Goal: Navigation & Orientation: Find specific page/section

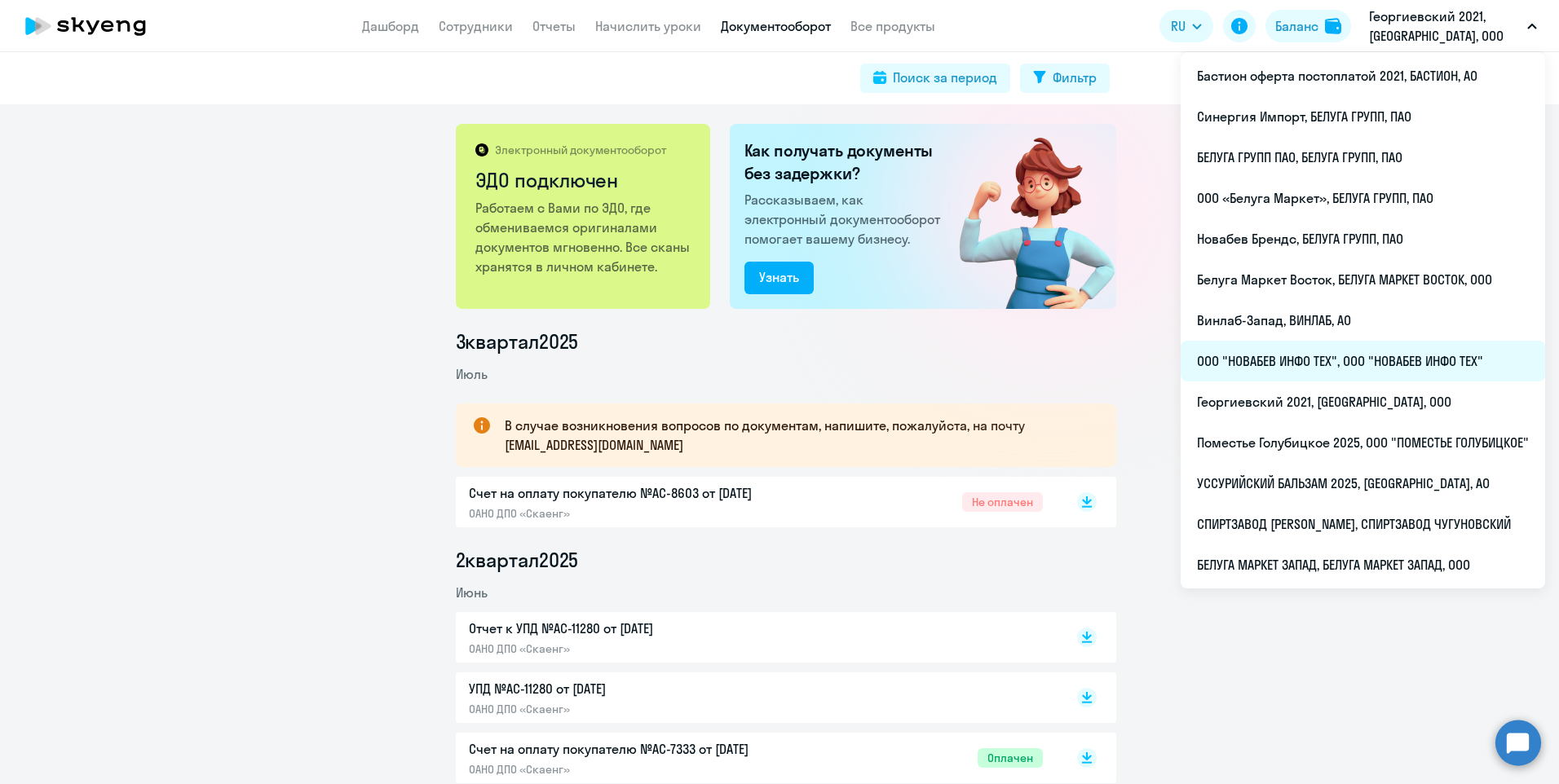
click at [1328, 358] on li "ООО "НОВАБЕВ ИНФО ТЕХ", ООО "НОВАБЕВ ИНФО ТЕХ"" at bounding box center [1363, 361] width 364 height 41
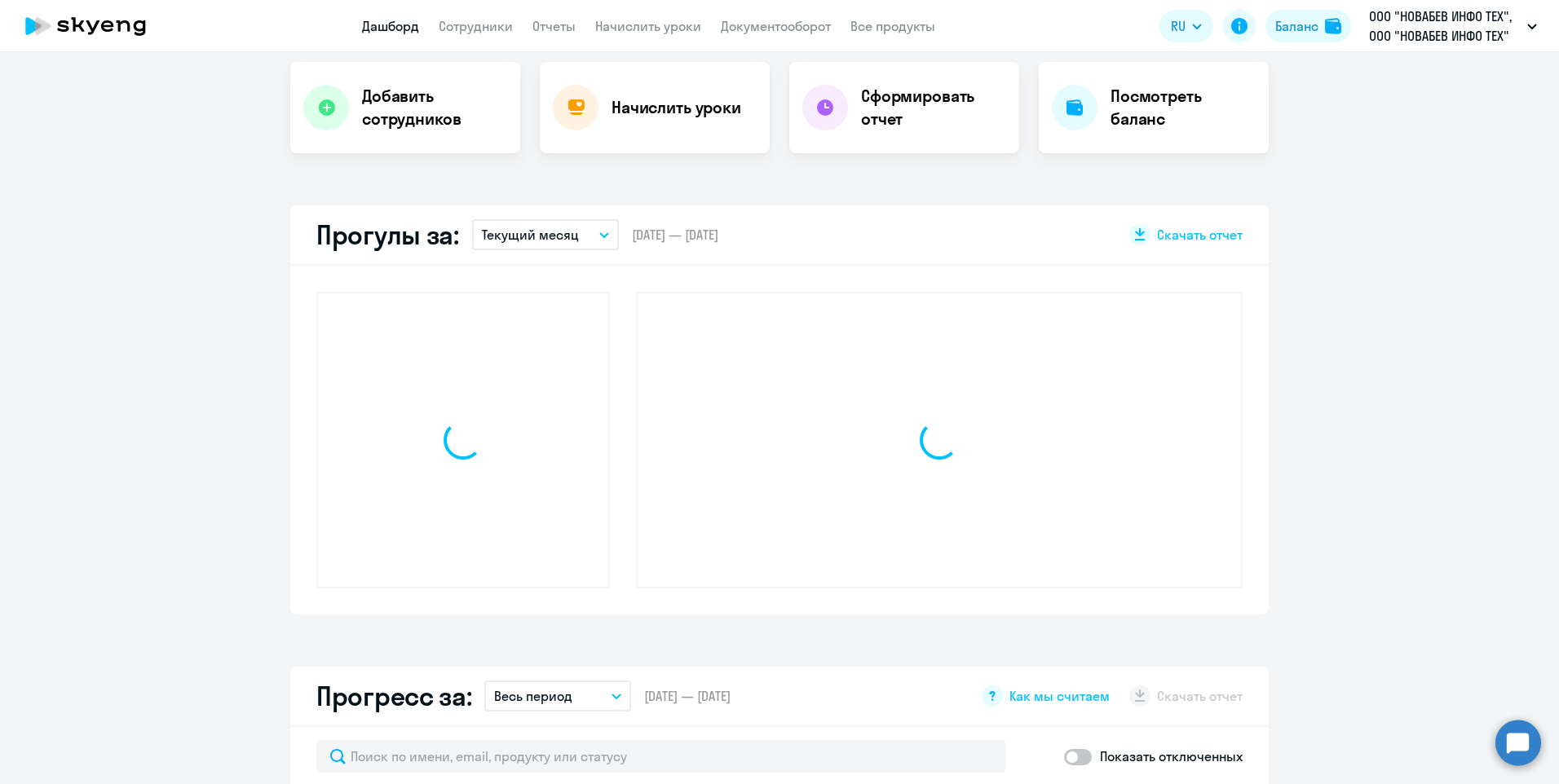
select select "30"
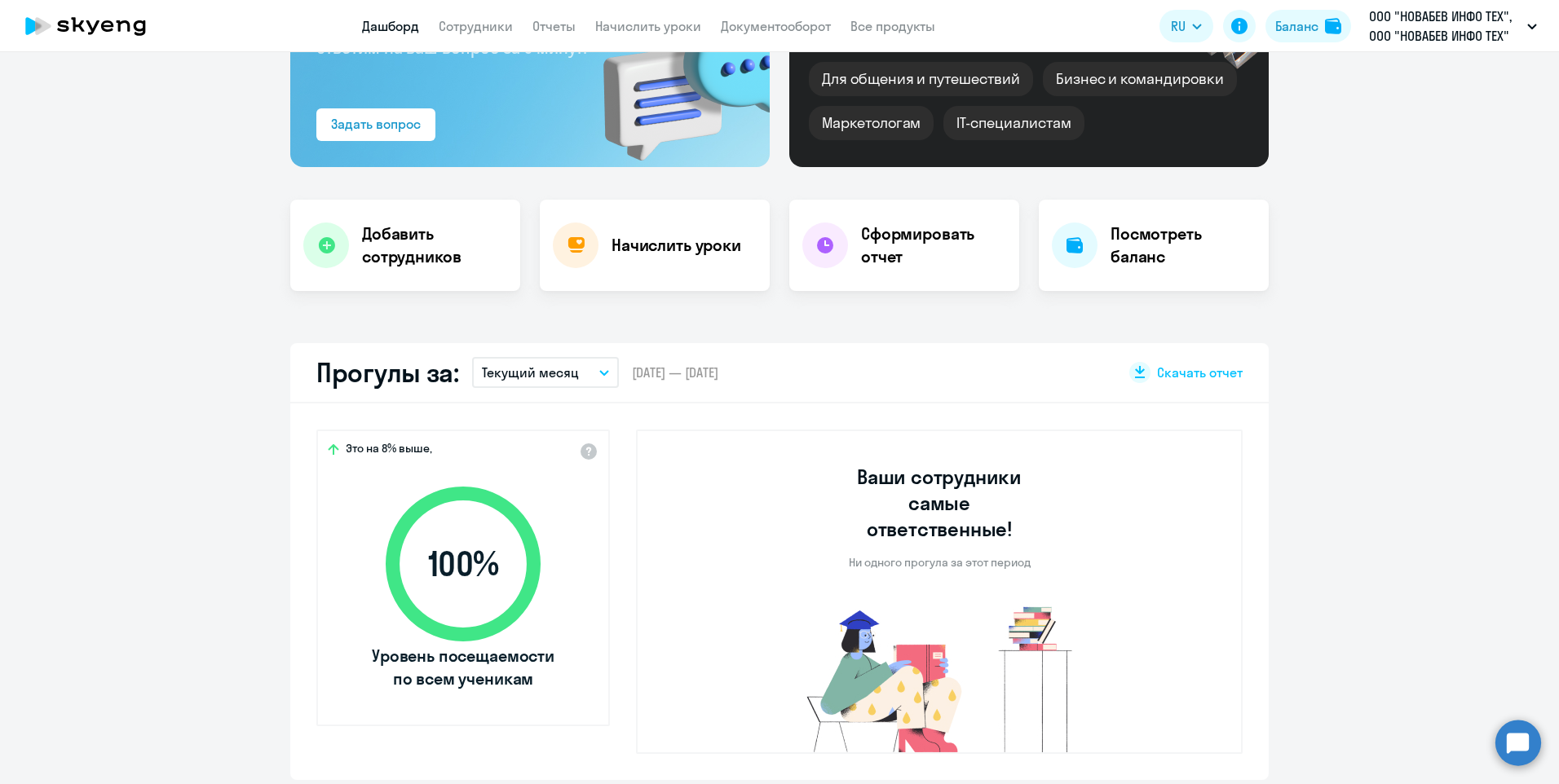
scroll to position [163, 0]
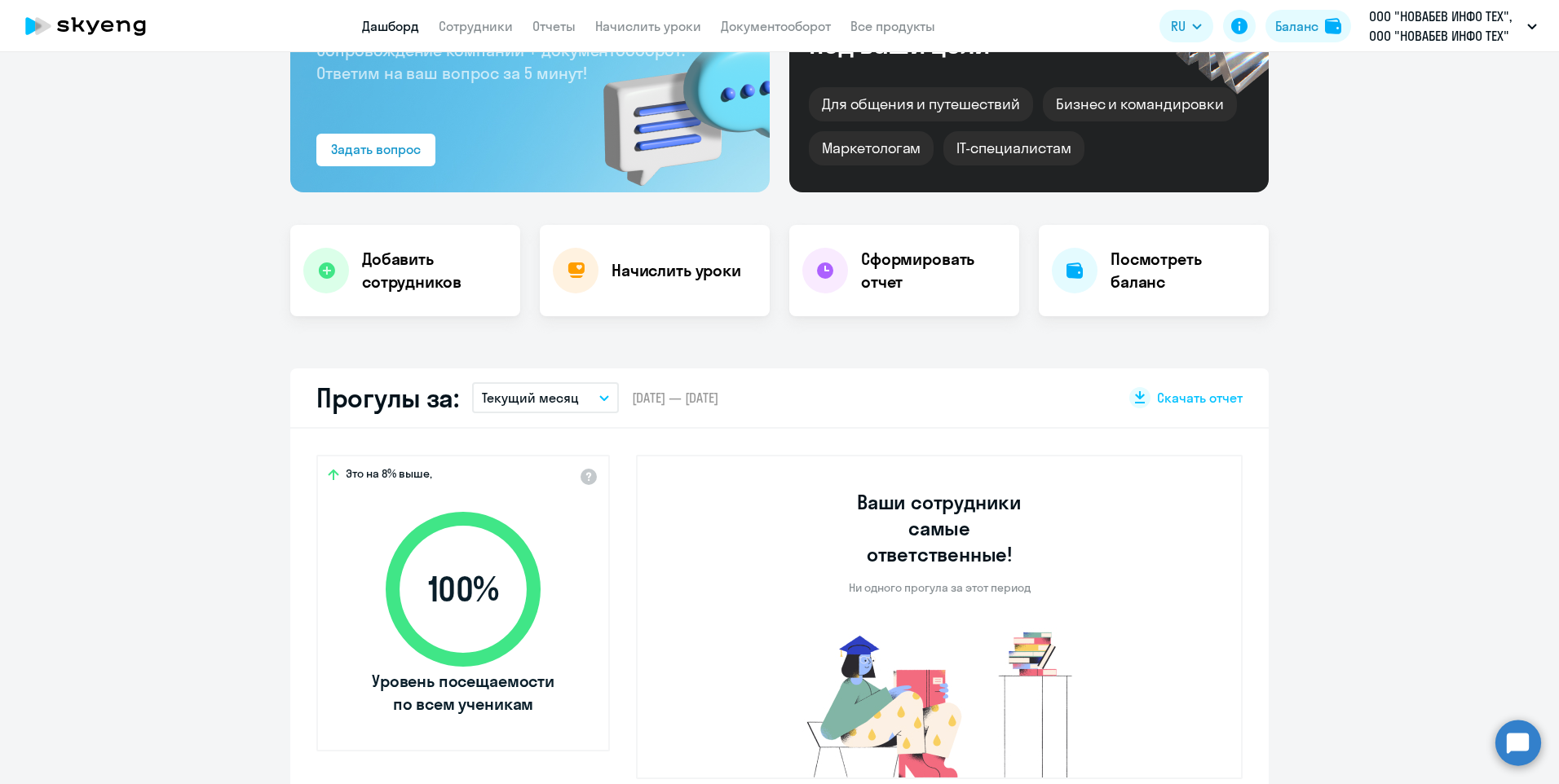
click at [797, 10] on app-header "Дашборд Сотрудники Отчеты Начислить уроки Документооборот Все продукты Дашборд …" at bounding box center [779, 26] width 1559 height 52
click at [796, 18] on link "Документооборот" at bounding box center [776, 26] width 110 height 16
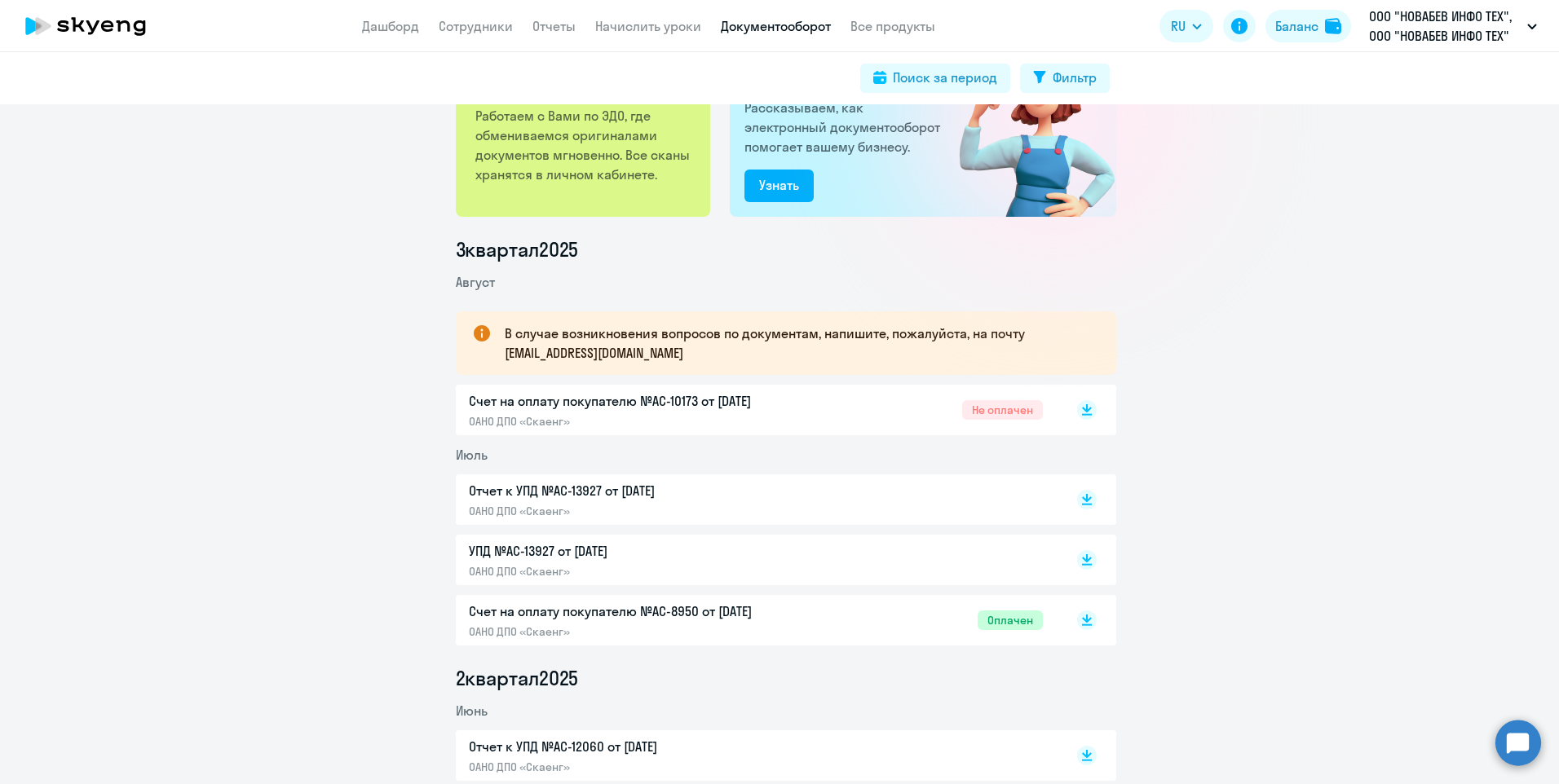
scroll to position [245, 0]
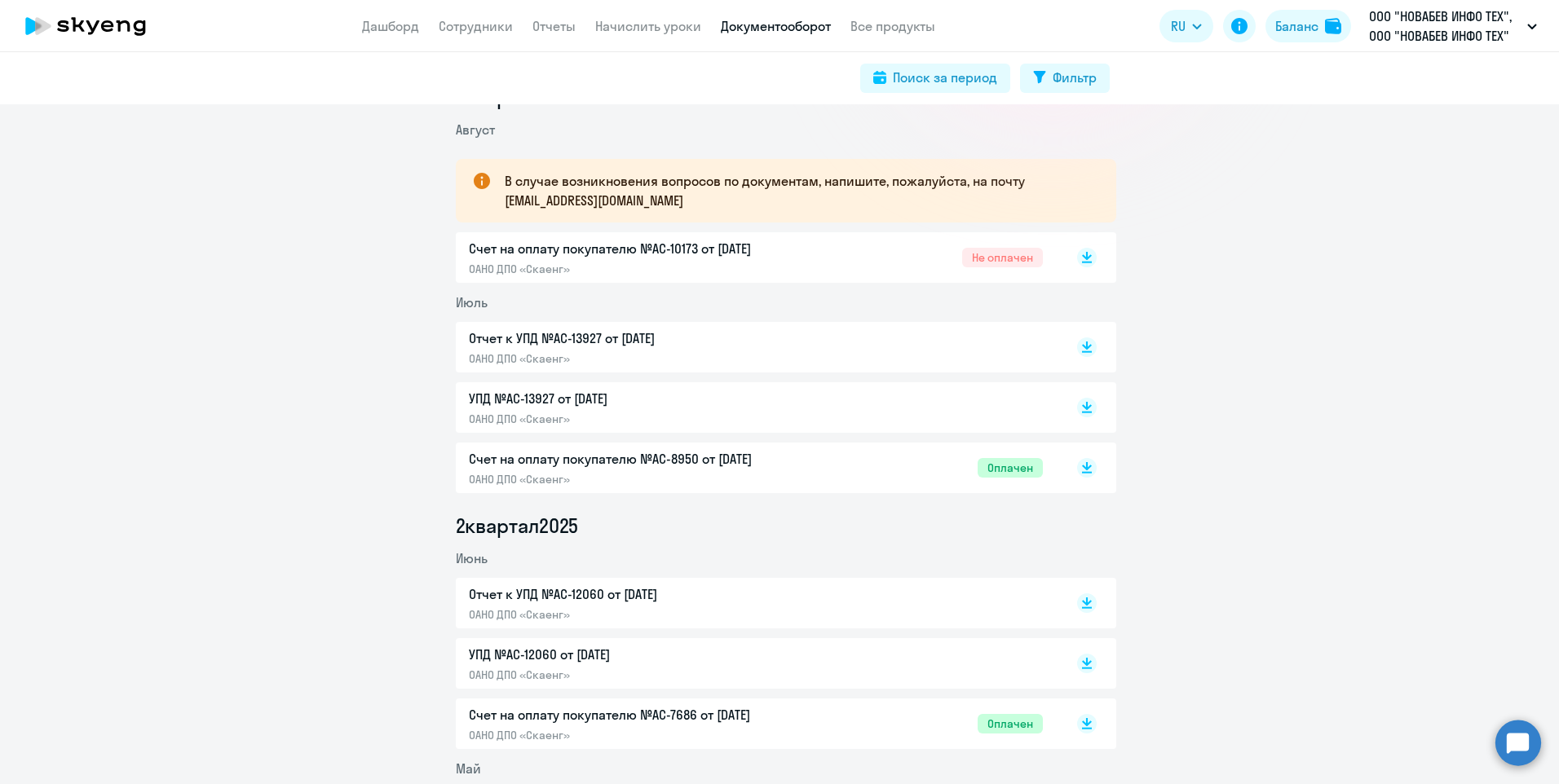
click at [697, 463] on p "Счет на оплату покупателю №AC-8950 от 02.07.2025" at bounding box center [640, 459] width 343 height 20
click at [724, 453] on p "Счет на оплату покупателю №AC-8950 от 02.07.2025" at bounding box center [640, 459] width 343 height 20
click at [681, 251] on p "Счет на оплату покупателю №AC-10173 от 02.08.2025" at bounding box center [640, 248] width 343 height 20
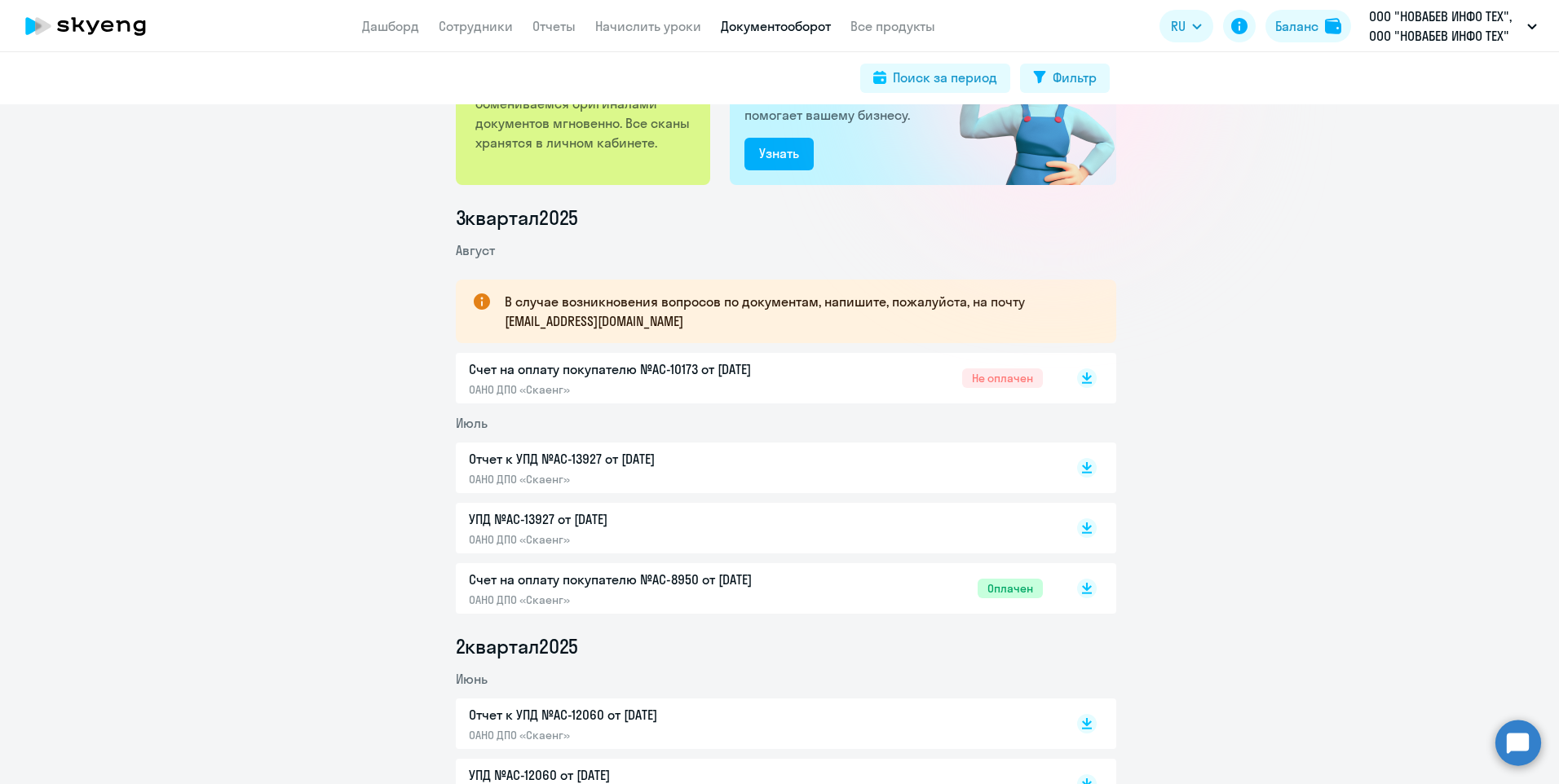
scroll to position [0, 0]
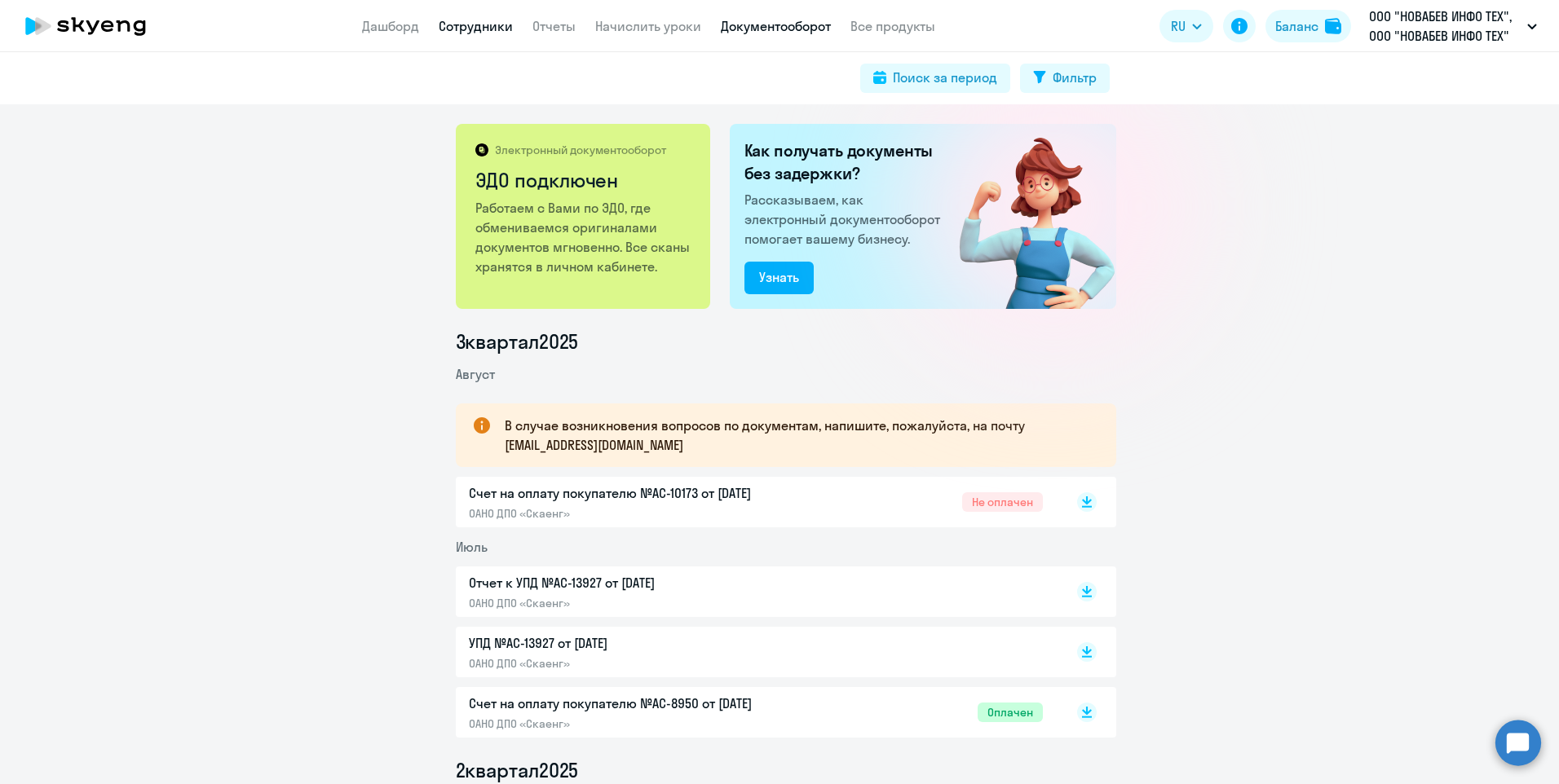
click at [504, 26] on link "Сотрудники" at bounding box center [476, 26] width 75 height 16
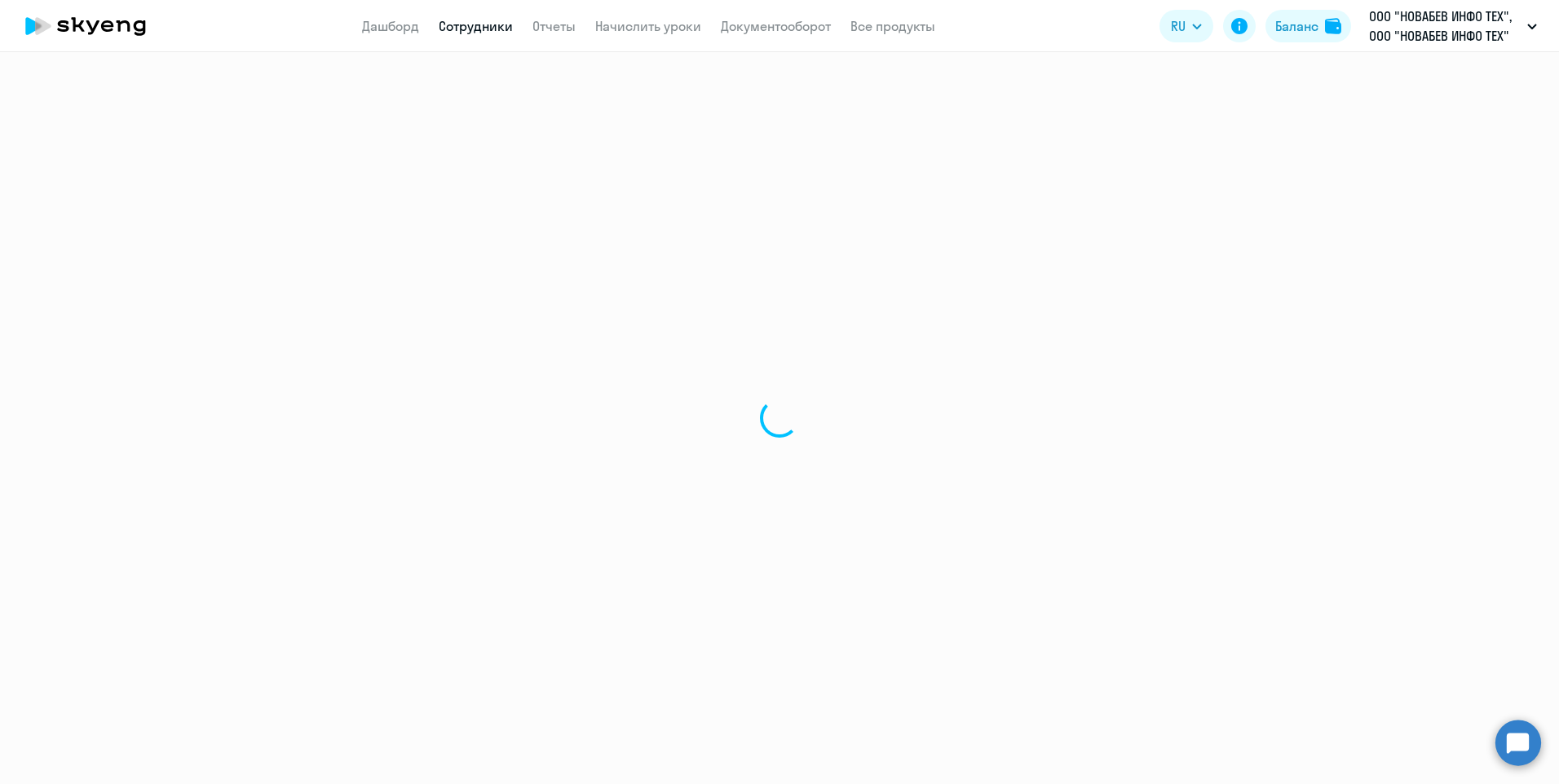
select select "30"
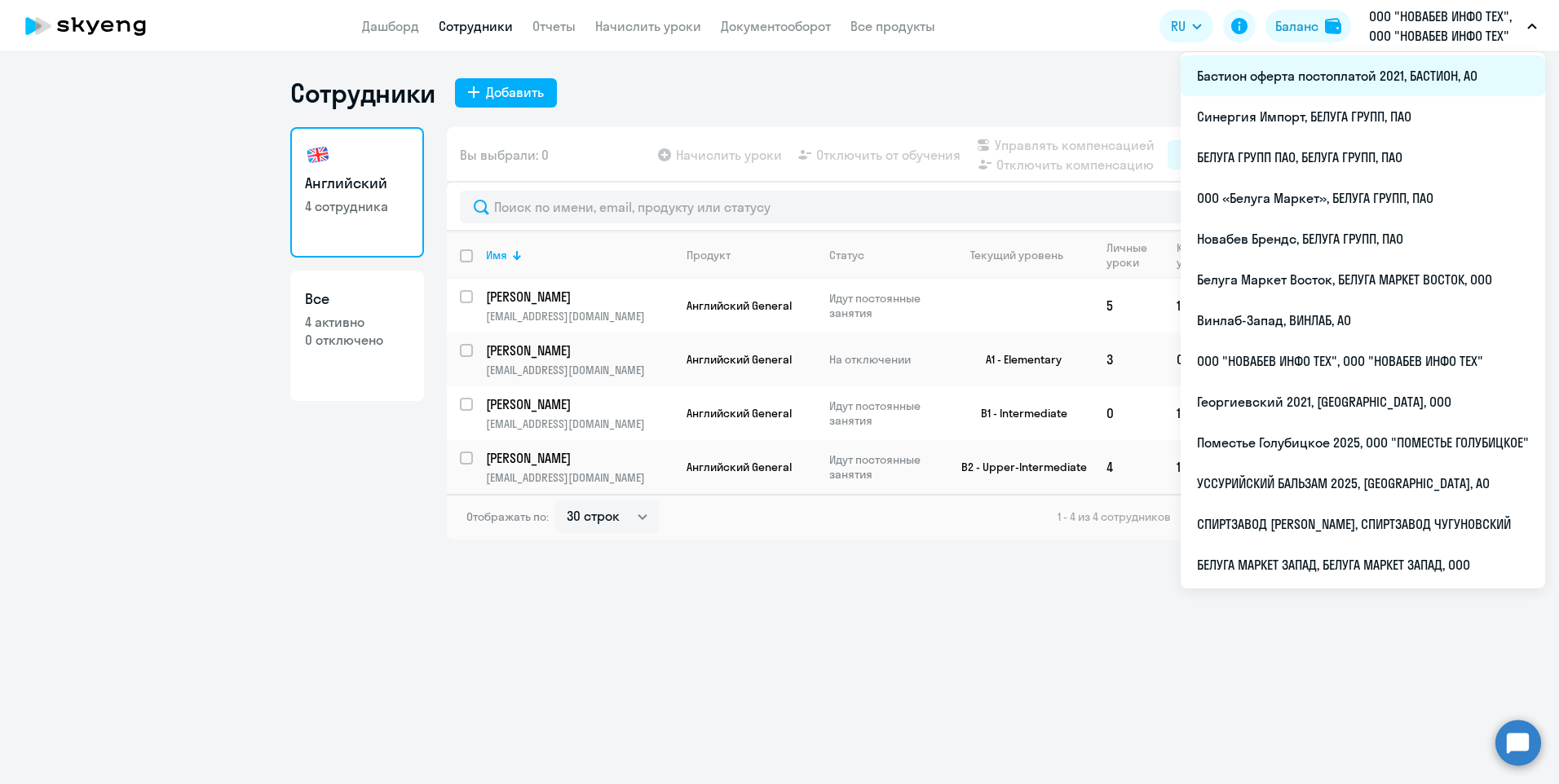
click at [1365, 83] on li "Бастион оферта постоплатой 2021, БАСТИОН, АО" at bounding box center [1363, 75] width 364 height 41
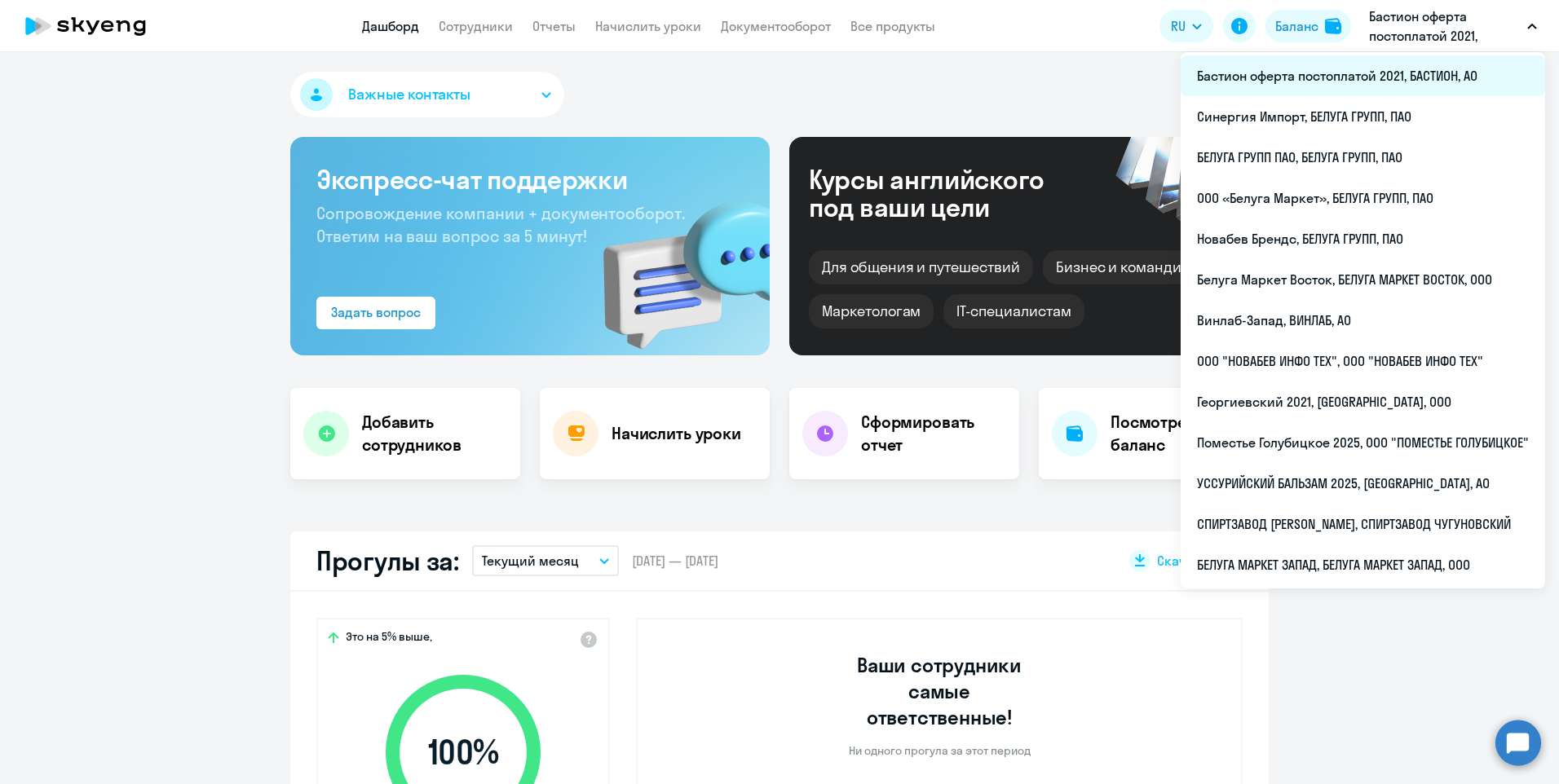
select select "30"
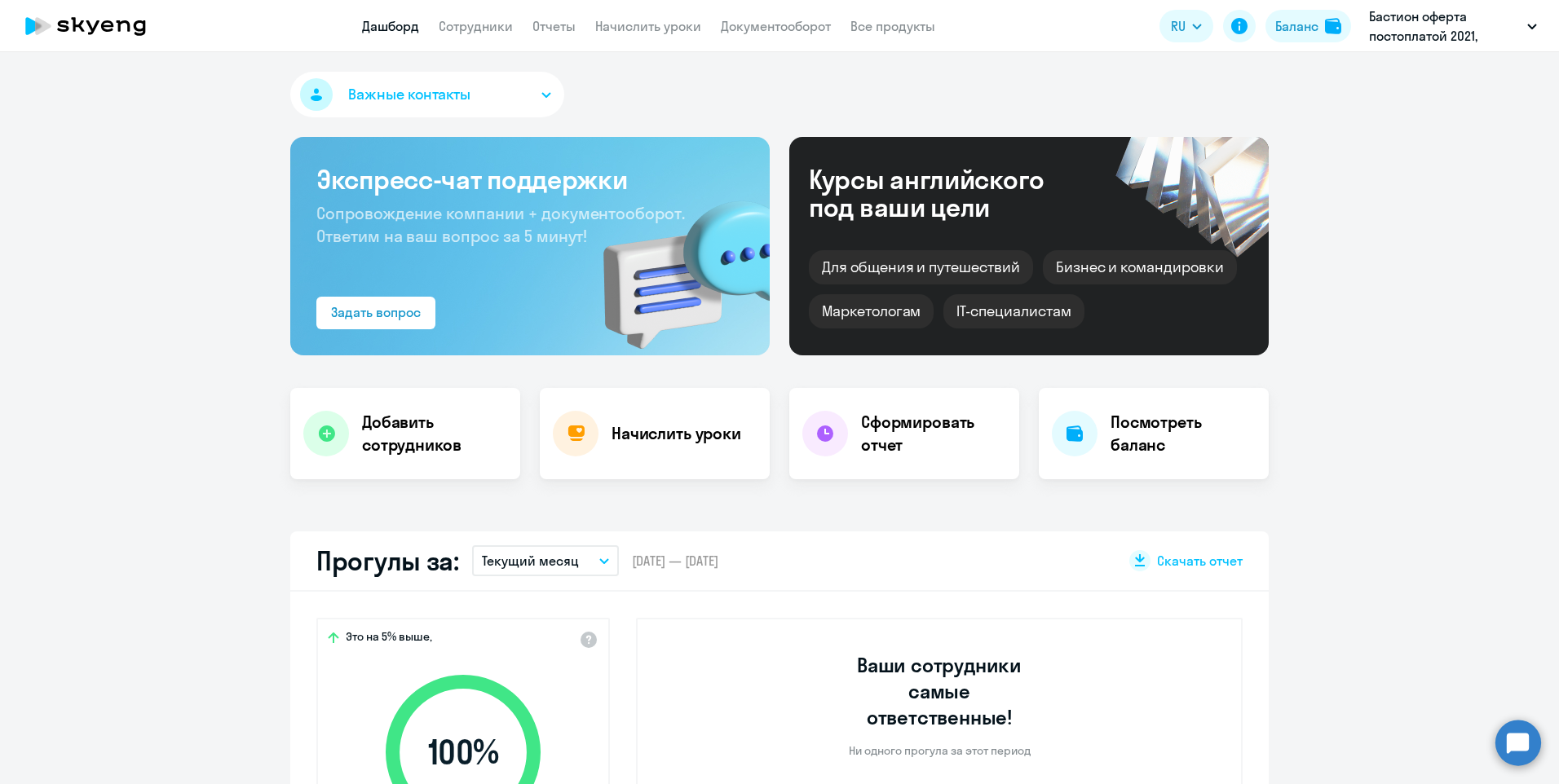
click at [776, 16] on app-header "Дашборд Сотрудники Отчеты Начислить уроки Документооборот Все продукты Дашборд …" at bounding box center [779, 26] width 1559 height 52
click at [780, 33] on link "Документооборот" at bounding box center [776, 26] width 110 height 16
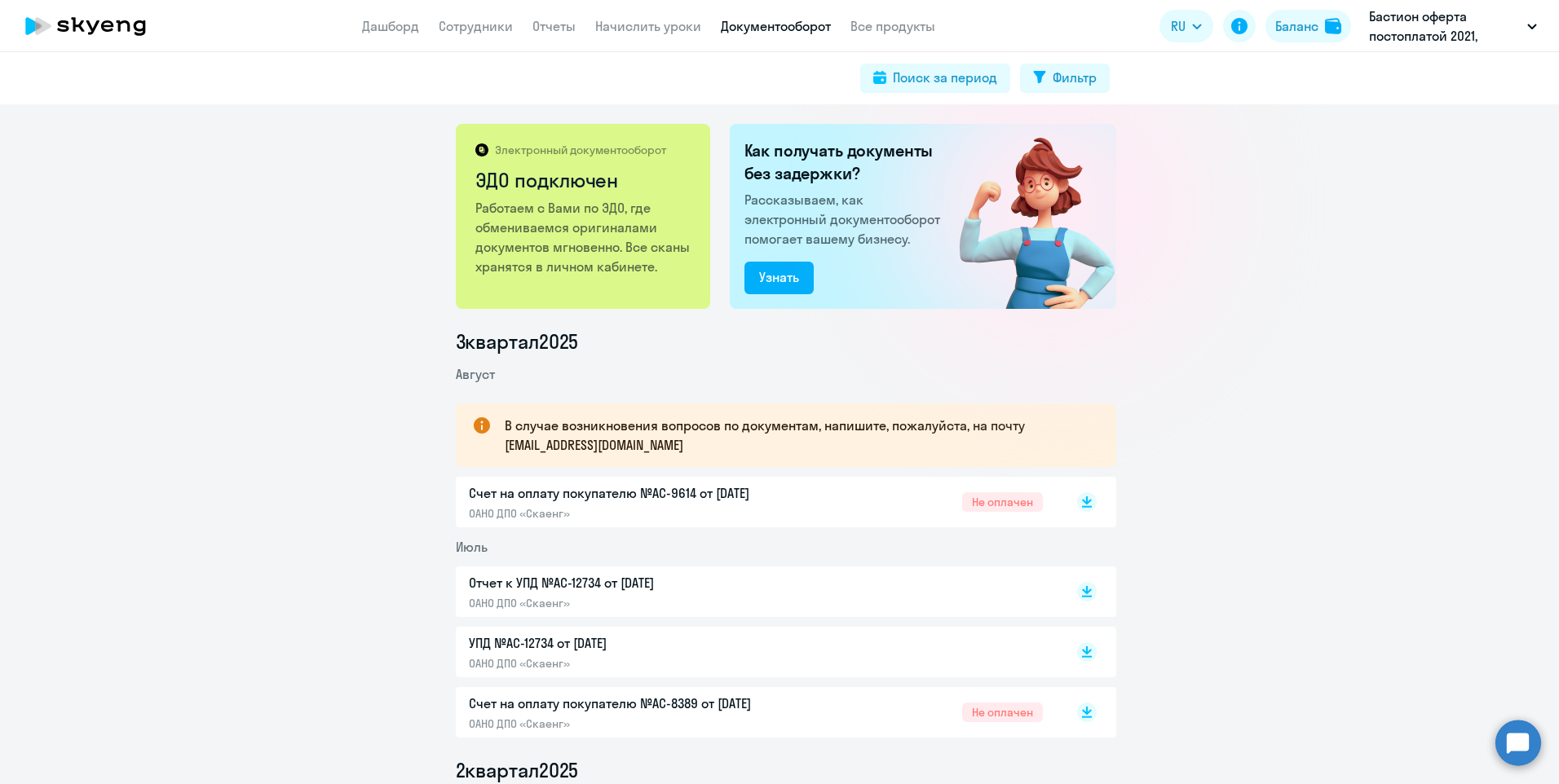
scroll to position [245, 0]
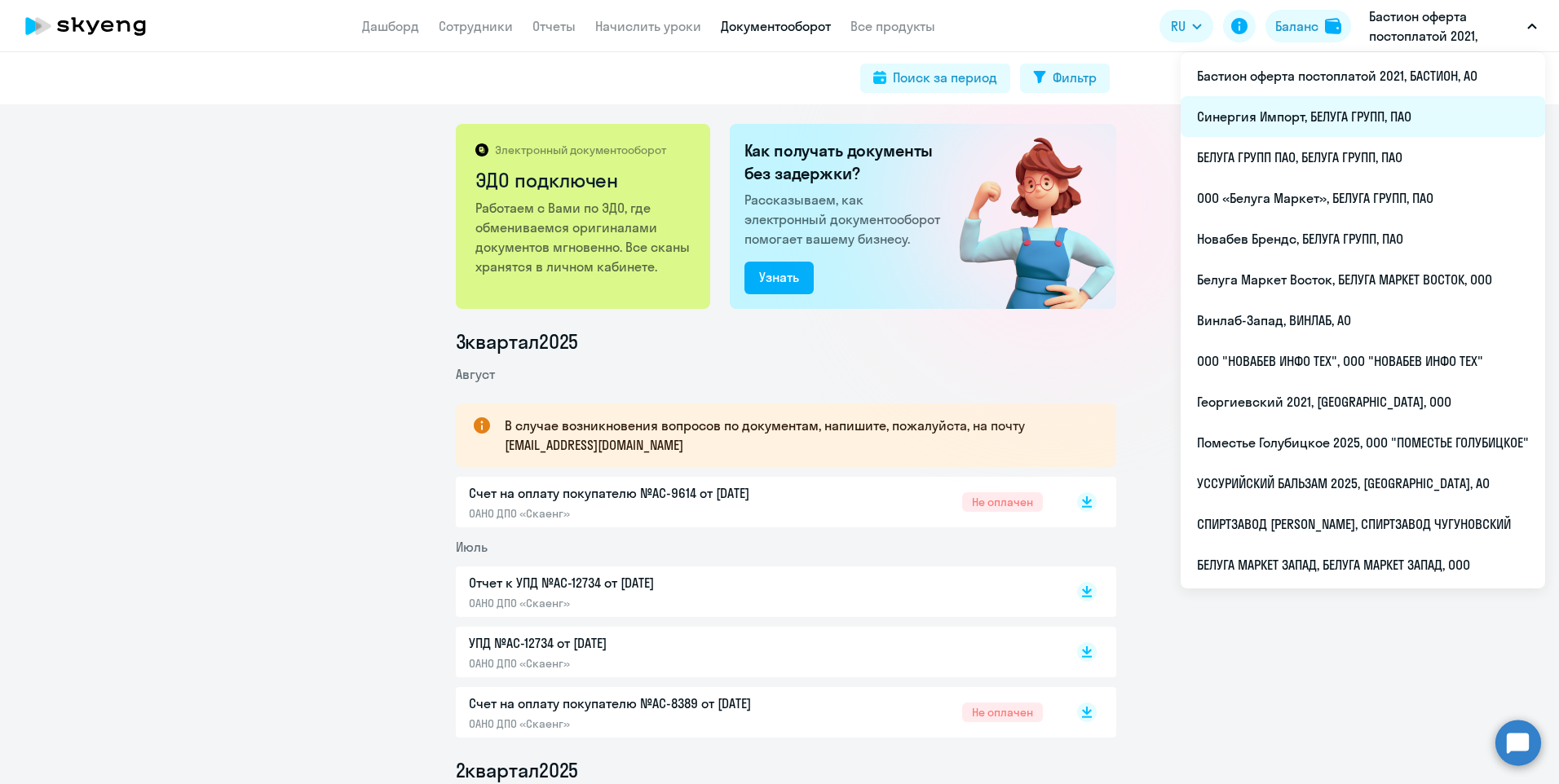
click at [1370, 111] on li "Синергия Импорт, БЕЛУГА ГРУПП, ПАО" at bounding box center [1363, 116] width 364 height 41
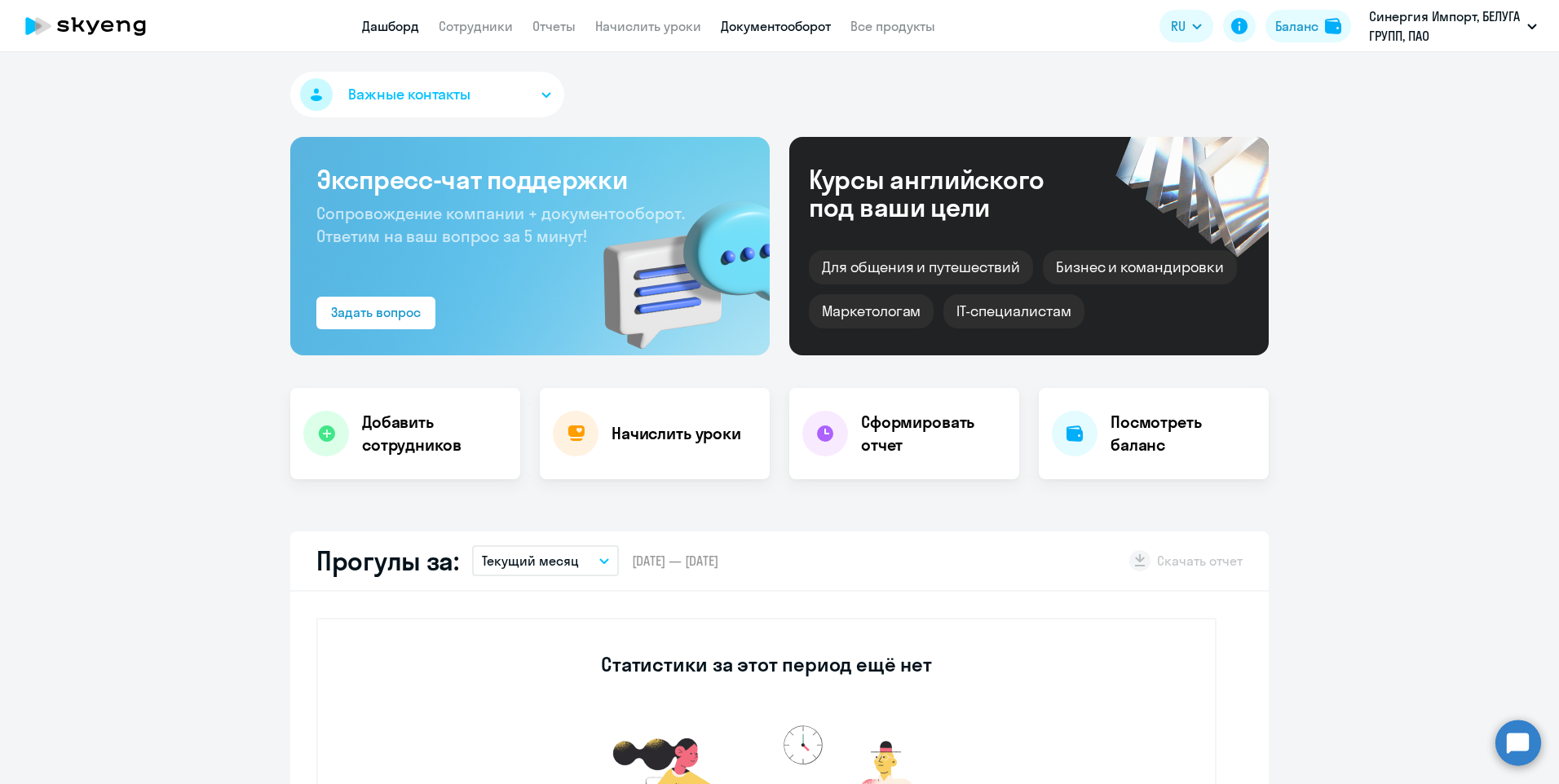
click at [824, 33] on link "Документооборот" at bounding box center [776, 26] width 110 height 16
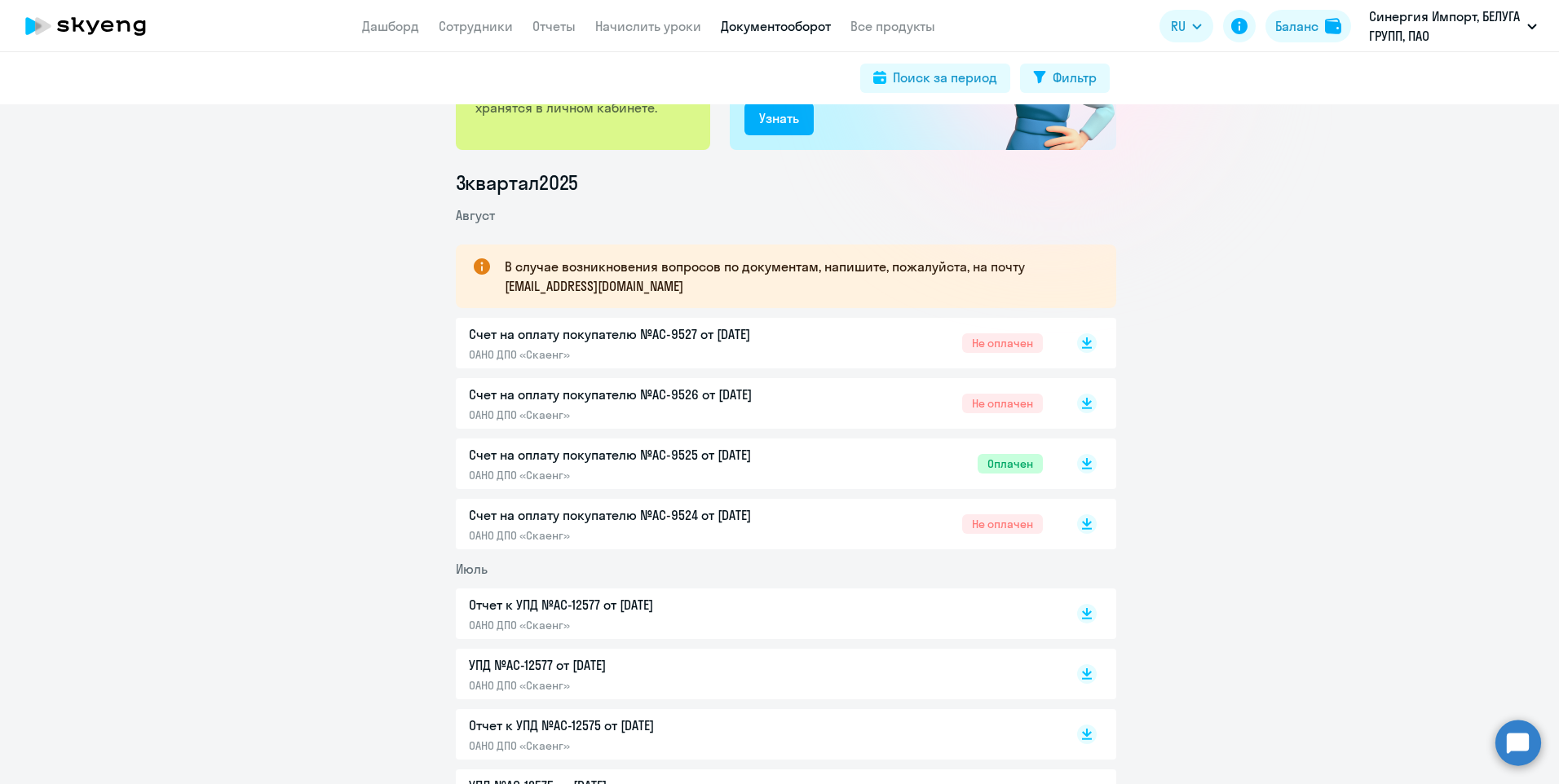
scroll to position [245, 0]
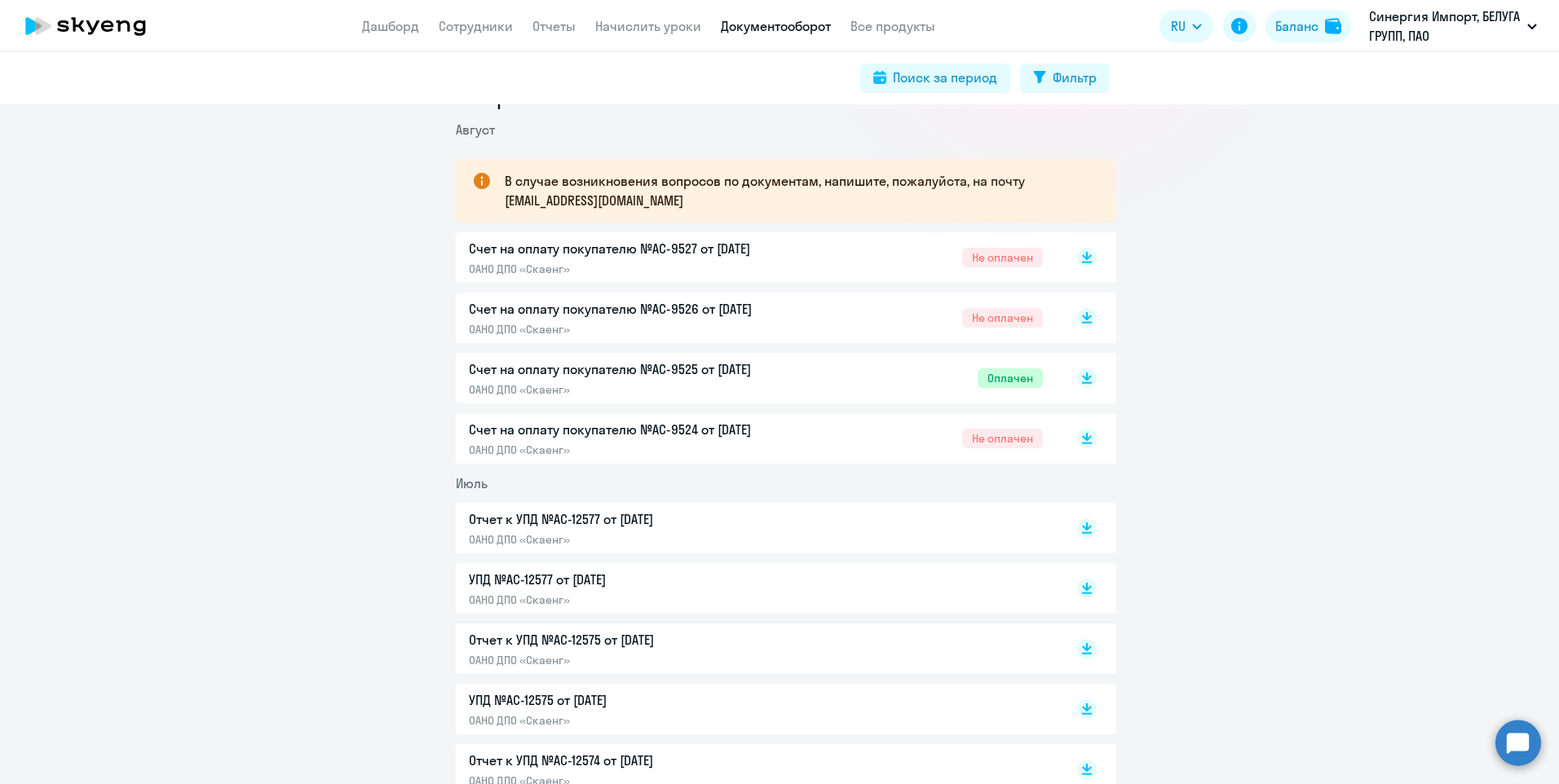
click at [722, 366] on p "Счет на оплату покупателю №AC-9525 от 02.08.2025" at bounding box center [640, 369] width 343 height 20
click at [722, 428] on p "Счет на оплату покупателю №AC-9524 от 02.08.2025" at bounding box center [640, 429] width 343 height 20
click at [741, 304] on p "Счет на оплату покупателю №AC-9526 от 02.08.2025" at bounding box center [640, 309] width 343 height 20
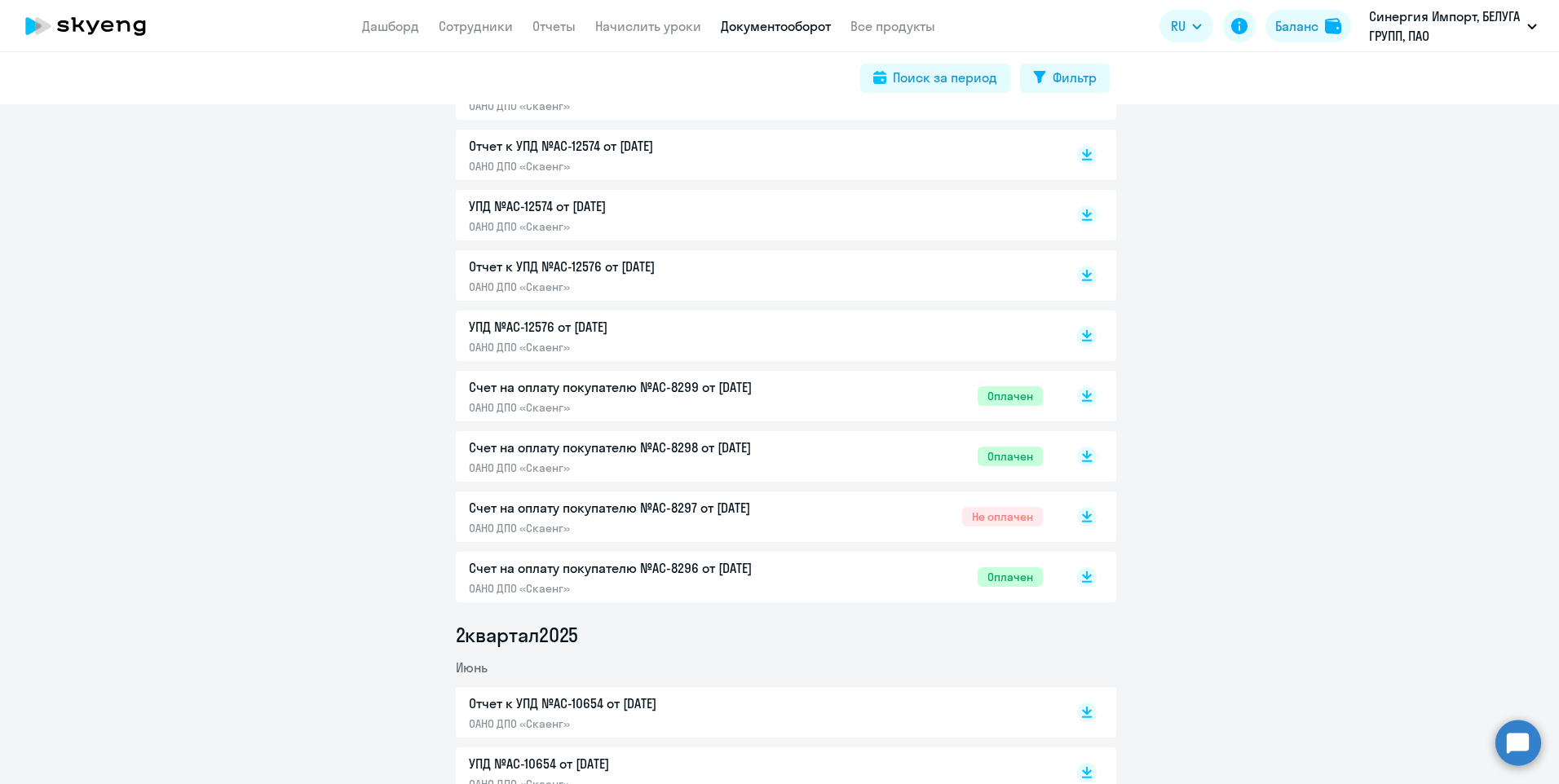
scroll to position [897, 0]
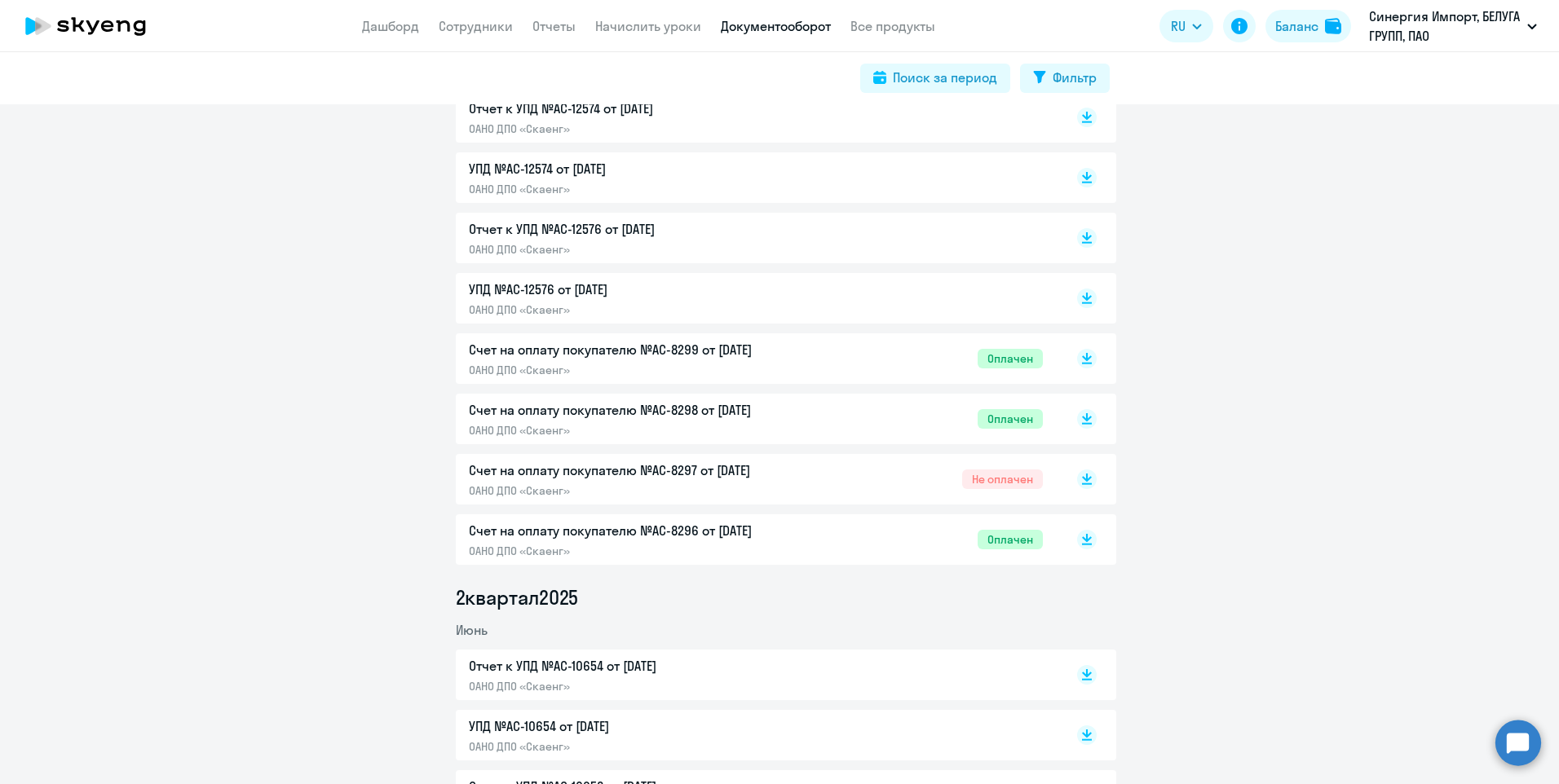
click at [652, 473] on p "Счет на оплату покупателю №AC-8297 от 02.07.2025" at bounding box center [640, 470] width 343 height 20
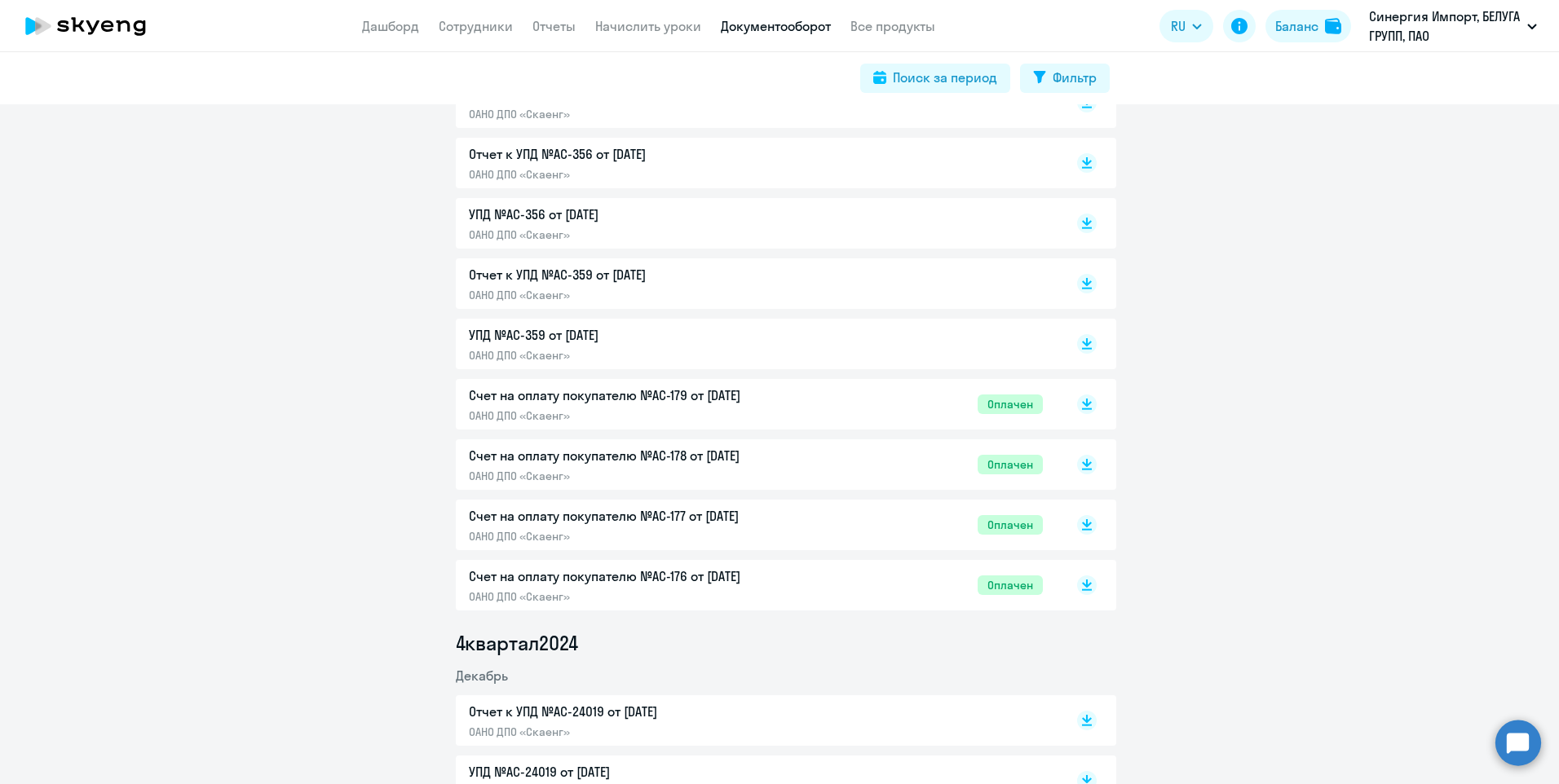
scroll to position [0, 0]
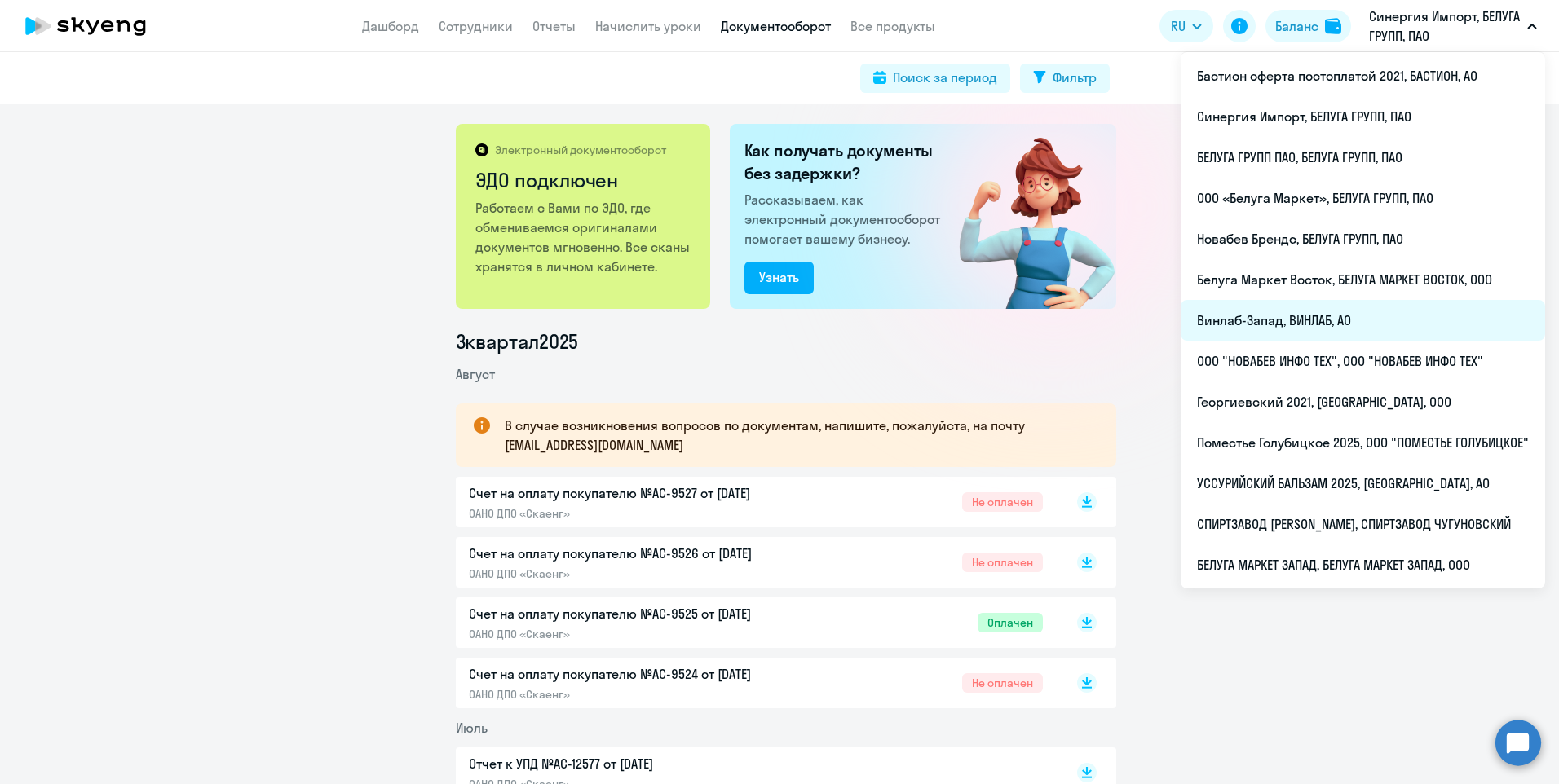
click at [1352, 323] on li "Винлаб-Запад, ВИНЛАБ, АО" at bounding box center [1363, 320] width 364 height 41
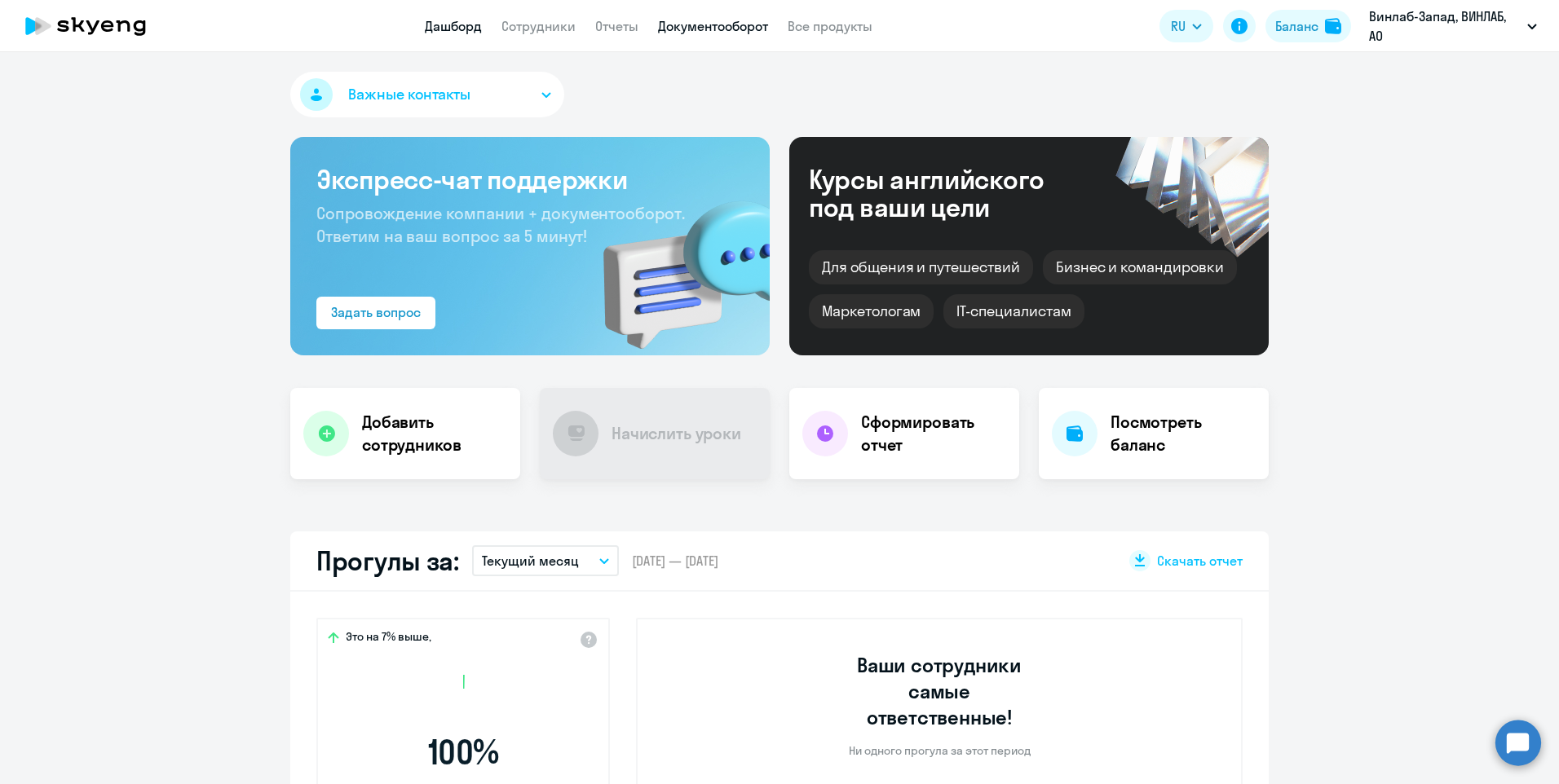
select select "30"
click at [701, 18] on link "Документооборот" at bounding box center [713, 26] width 110 height 16
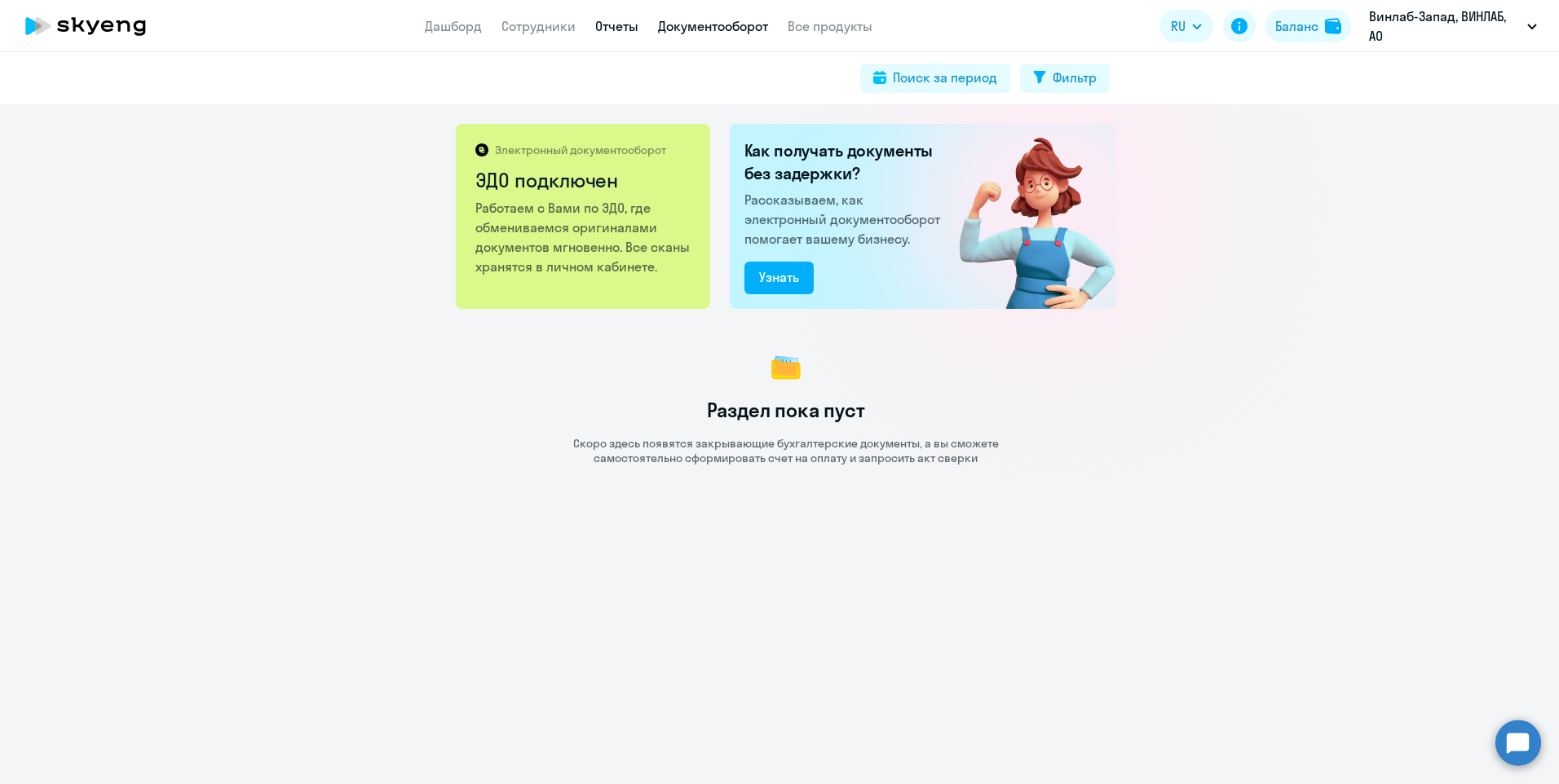
click at [619, 26] on link "Отчеты" at bounding box center [617, 26] width 43 height 16
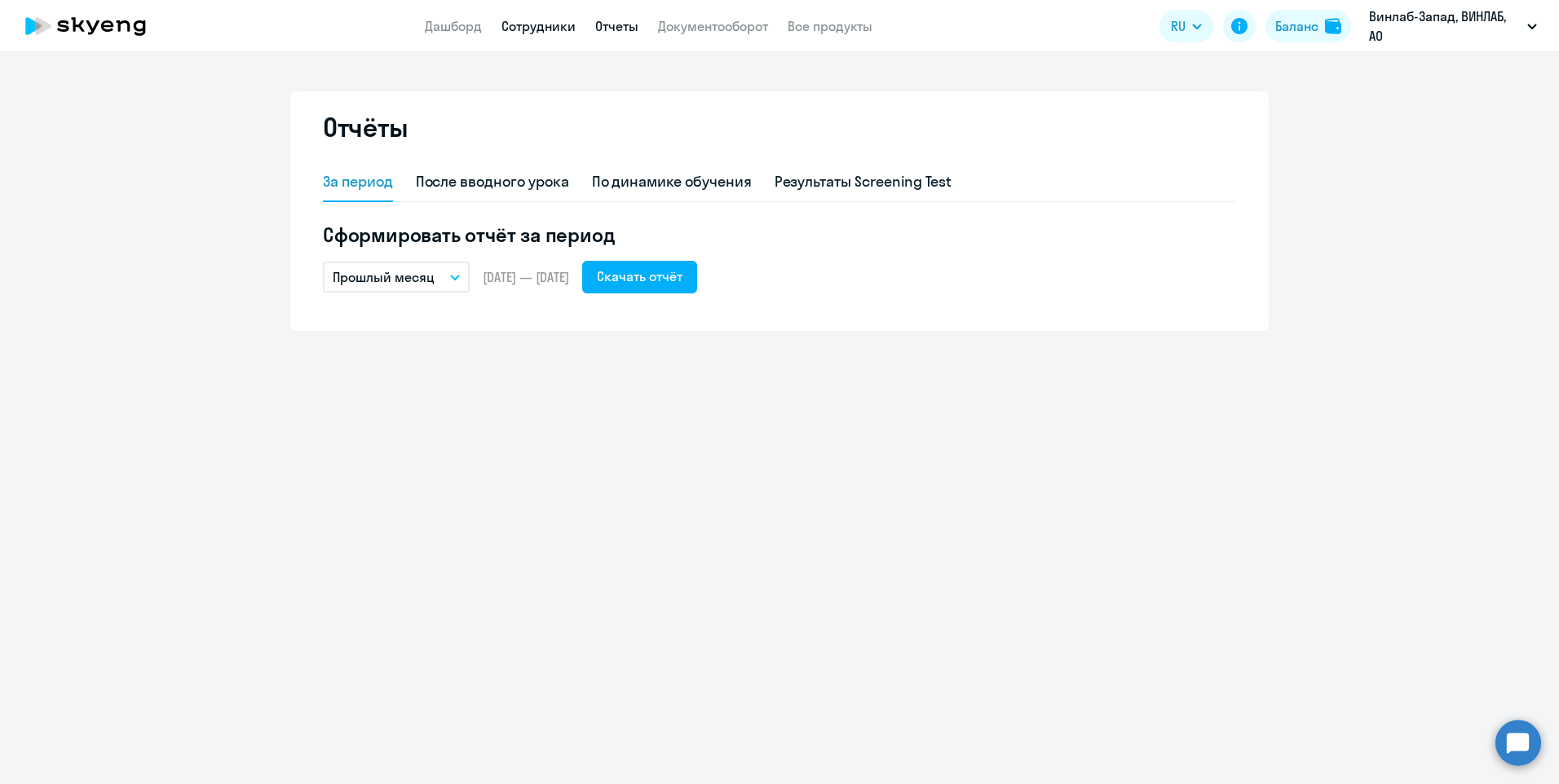
click at [531, 21] on link "Сотрудники" at bounding box center [539, 26] width 75 height 16
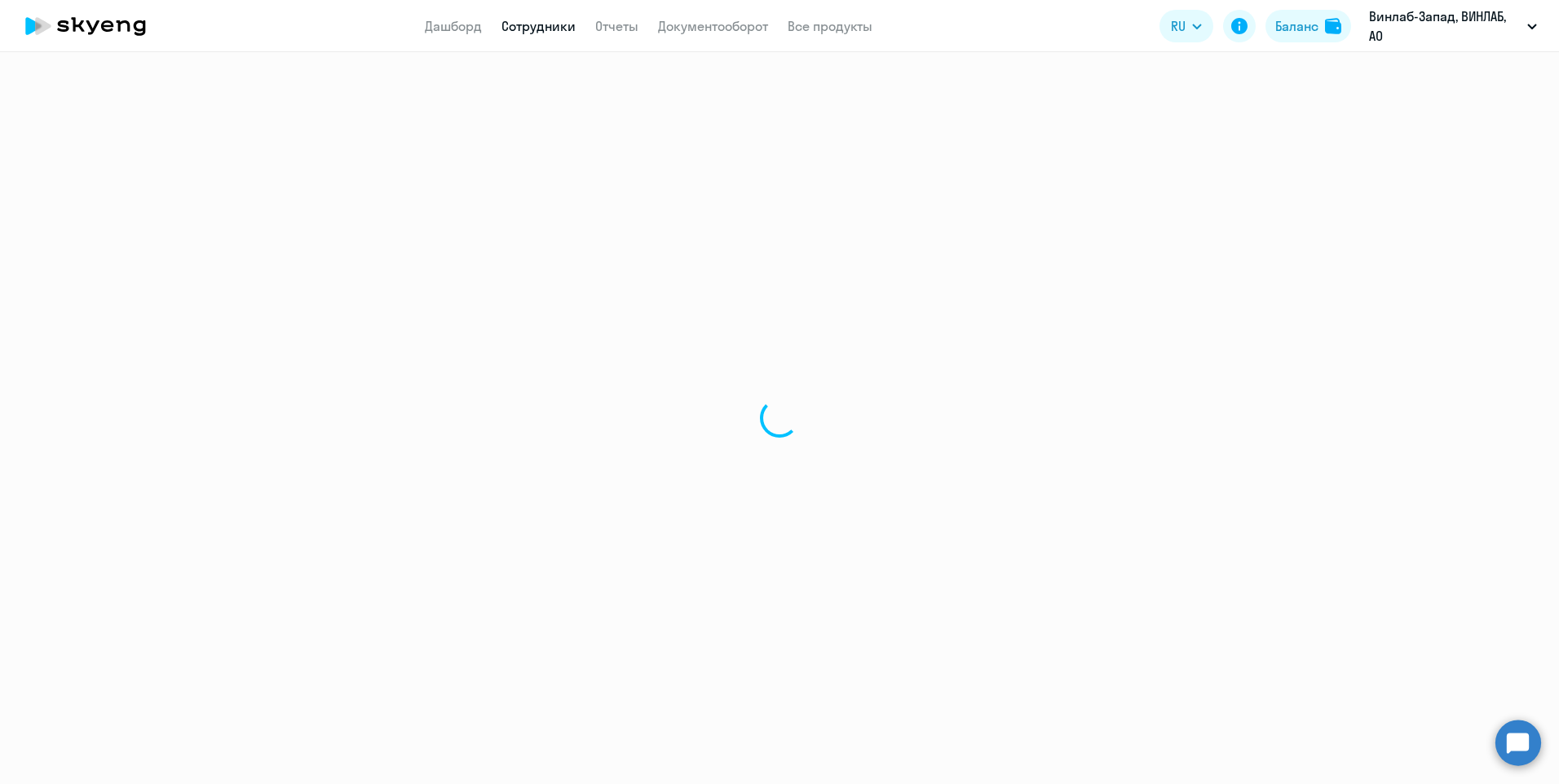
select select "30"
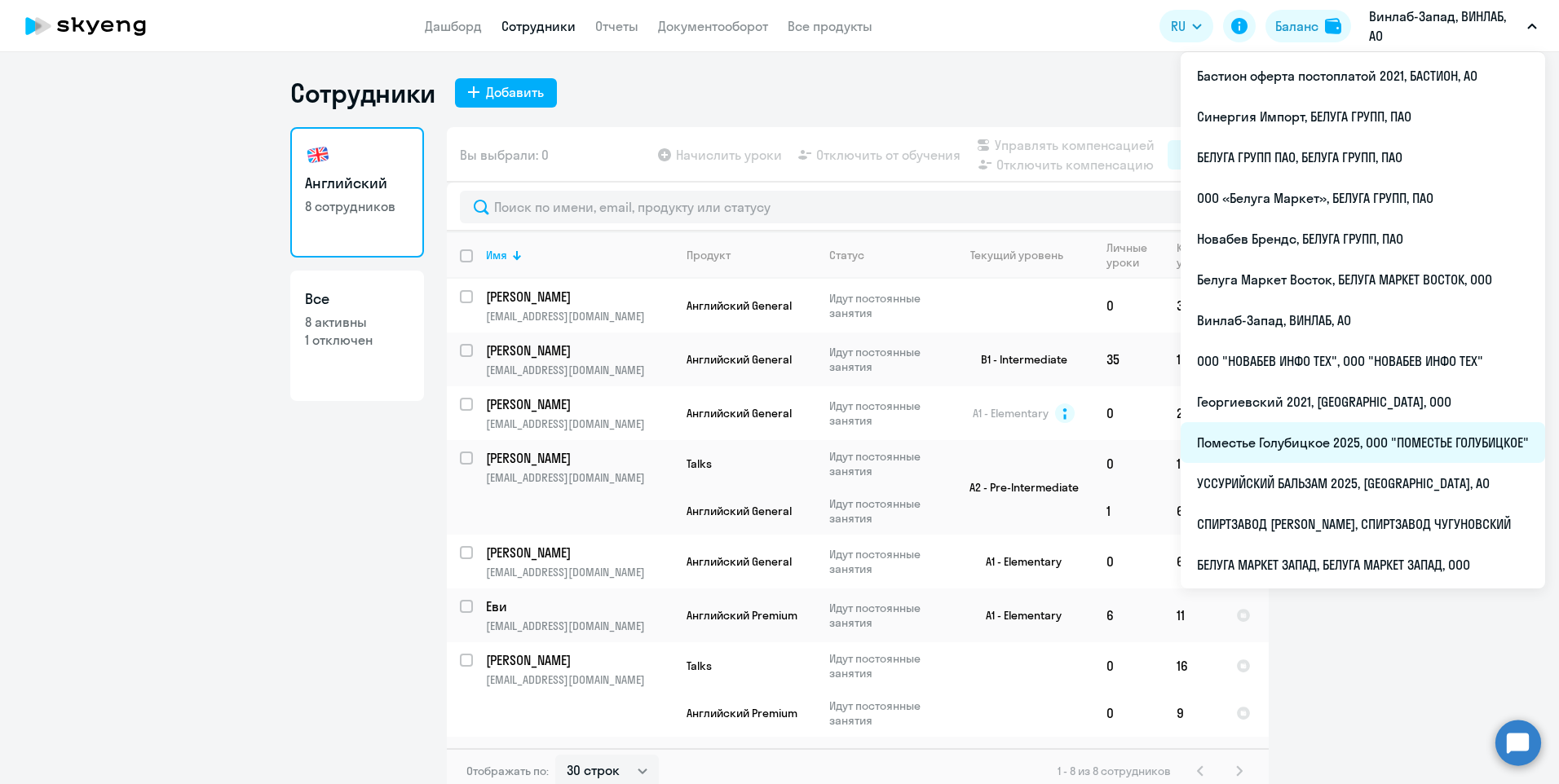
click at [1362, 444] on li "Поместье Голубицкое 2025, ООО "ПОМЕСТЬЕ ГОЛУБИЦКОЕ"" at bounding box center [1363, 442] width 364 height 41
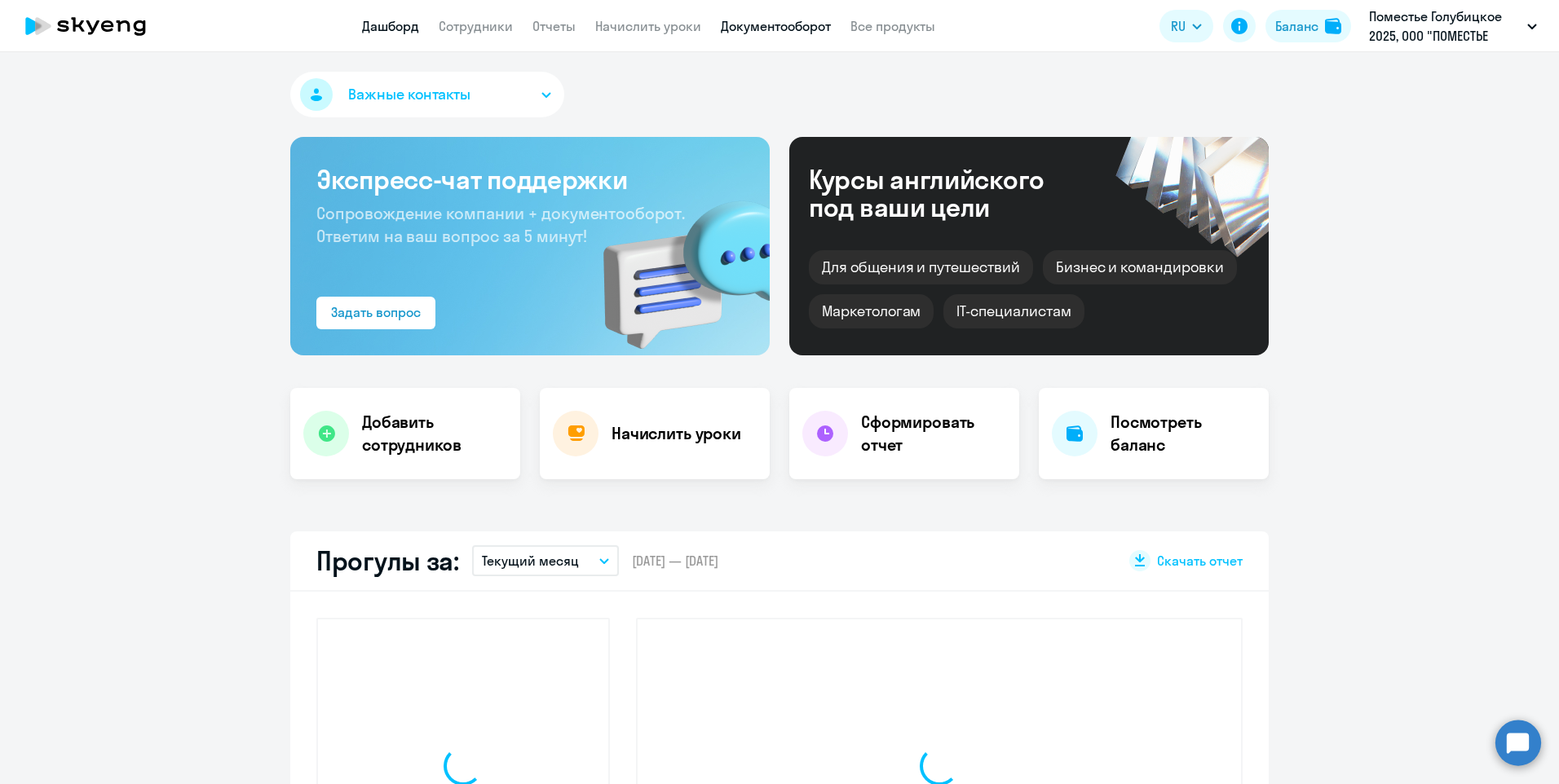
select select "30"
click at [760, 18] on link "Документооборот" at bounding box center [776, 26] width 110 height 16
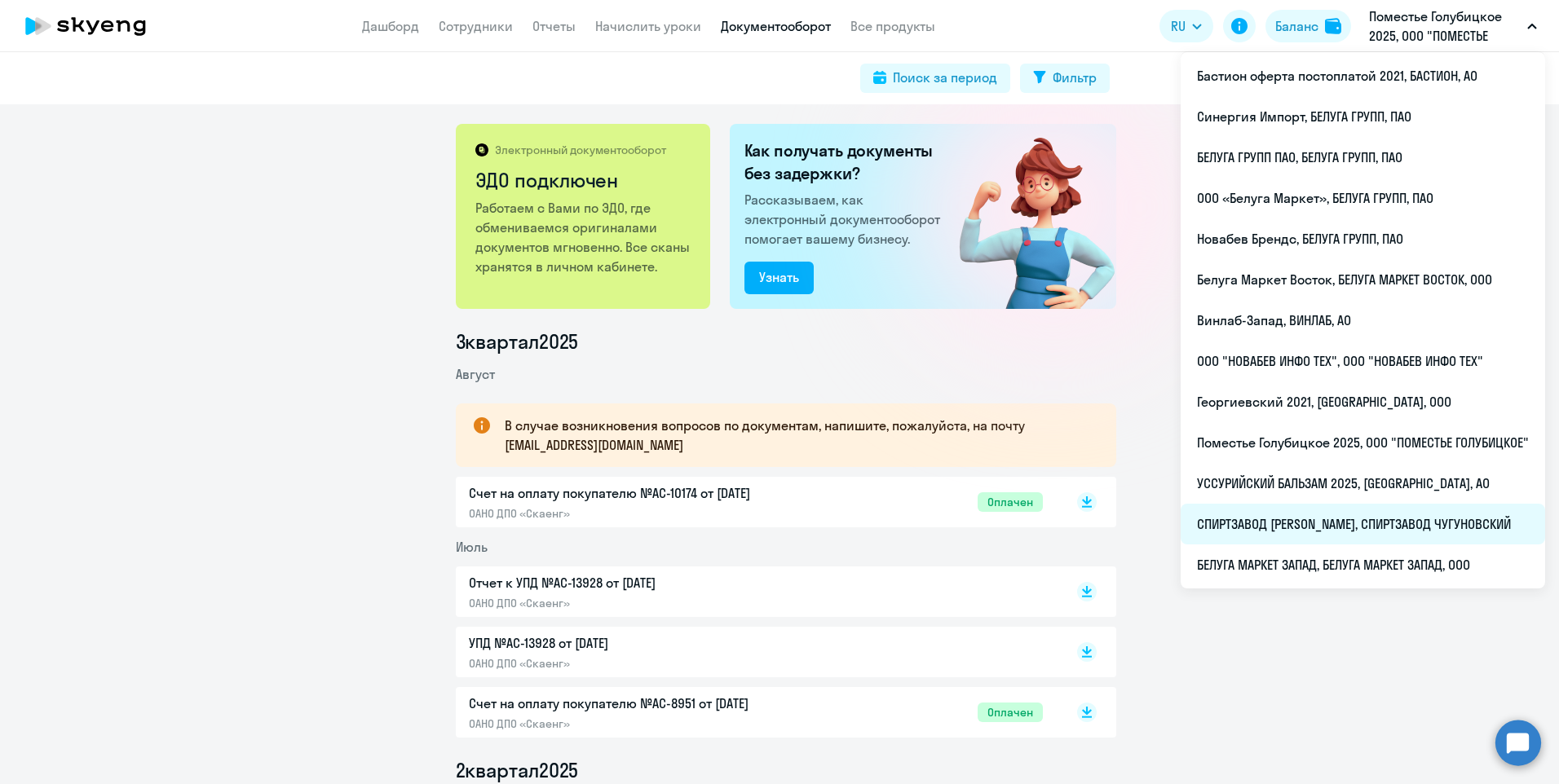
click at [1355, 530] on li "СПИРТЗАВОД ЧУГУНОВСКИЙ, СПИРТЗАВОД ЧУГУНОВСКИЙ" at bounding box center [1363, 524] width 364 height 41
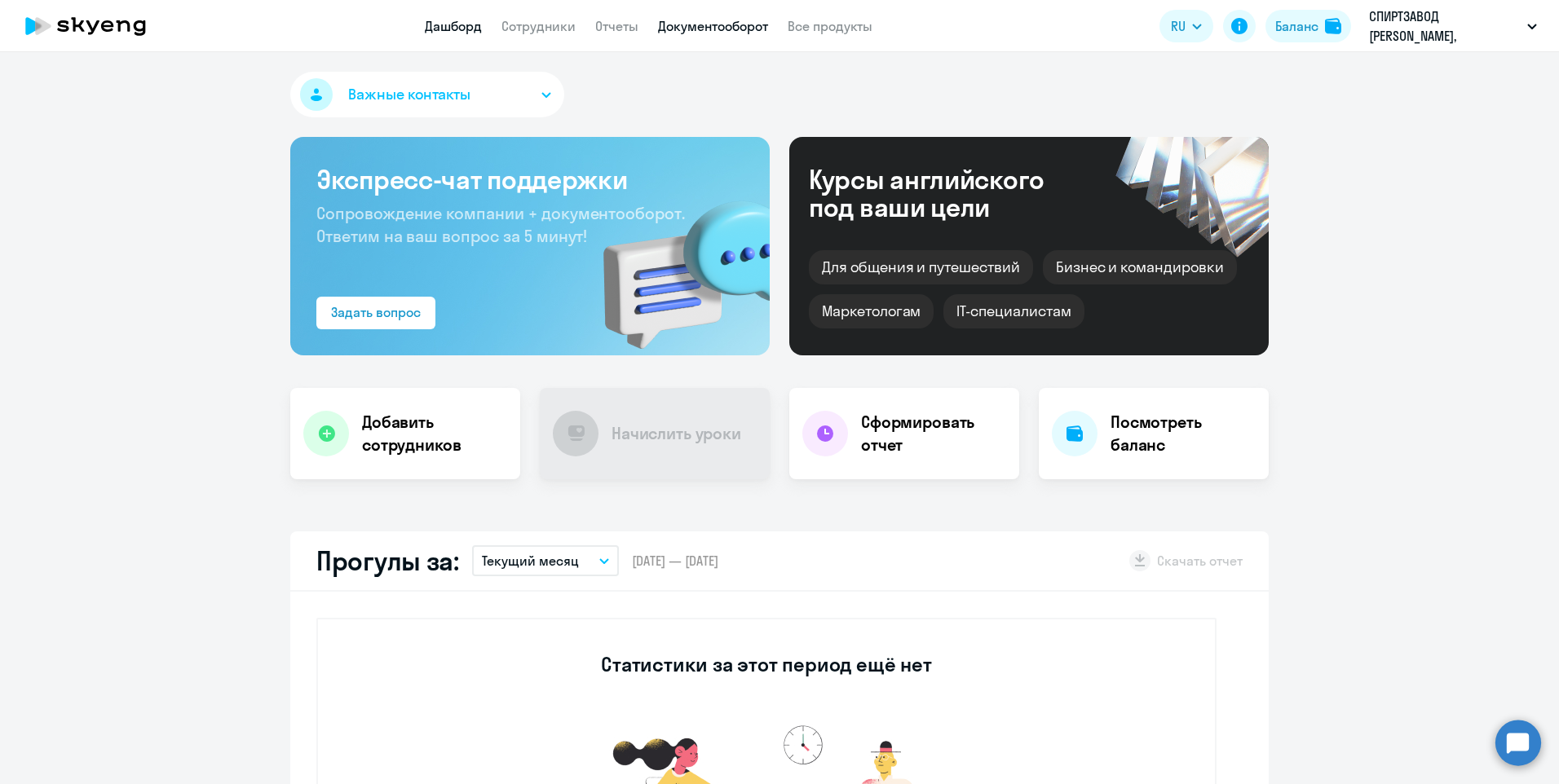
click at [716, 20] on link "Документооборот" at bounding box center [713, 26] width 110 height 16
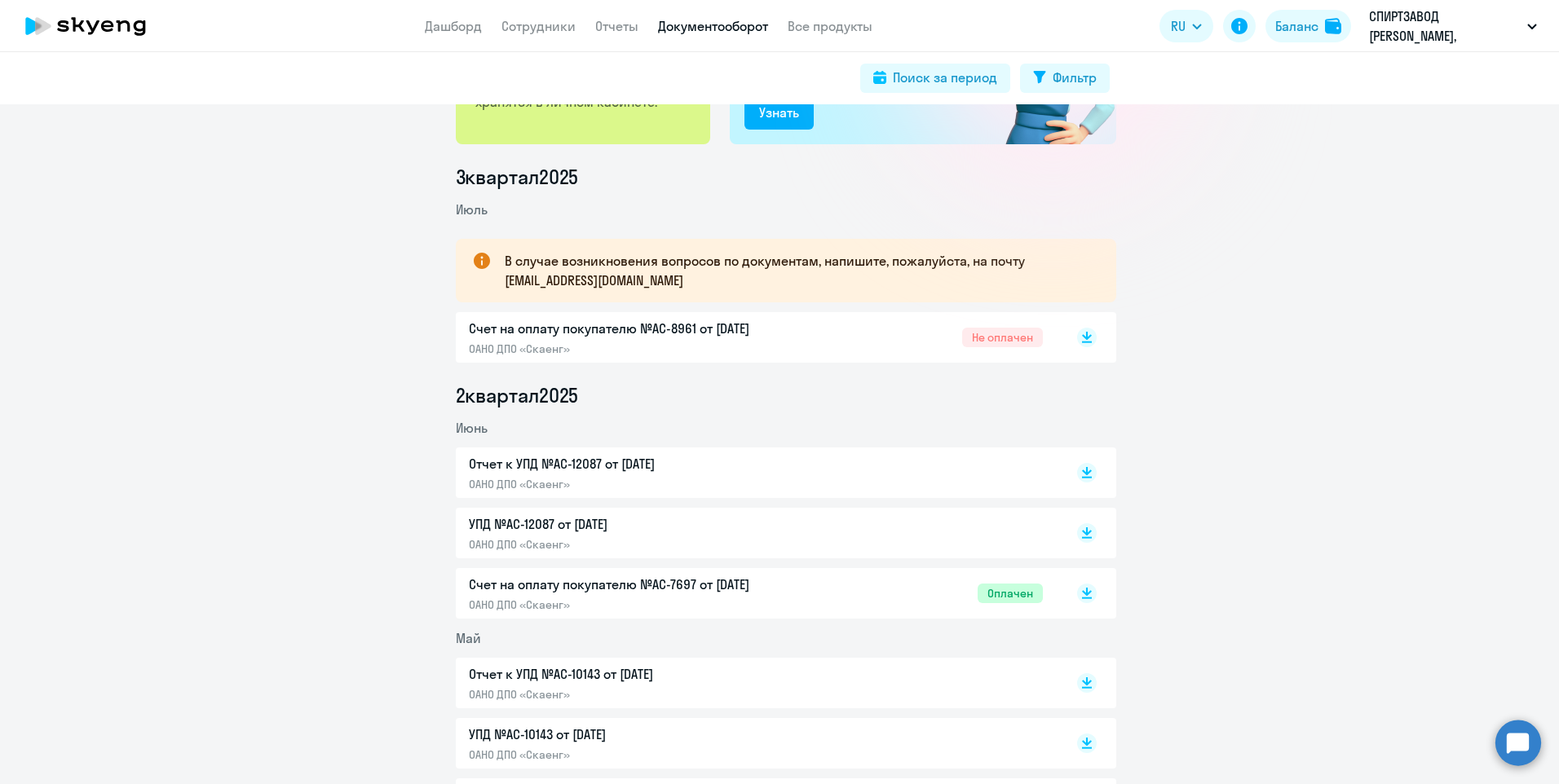
scroll to position [163, 0]
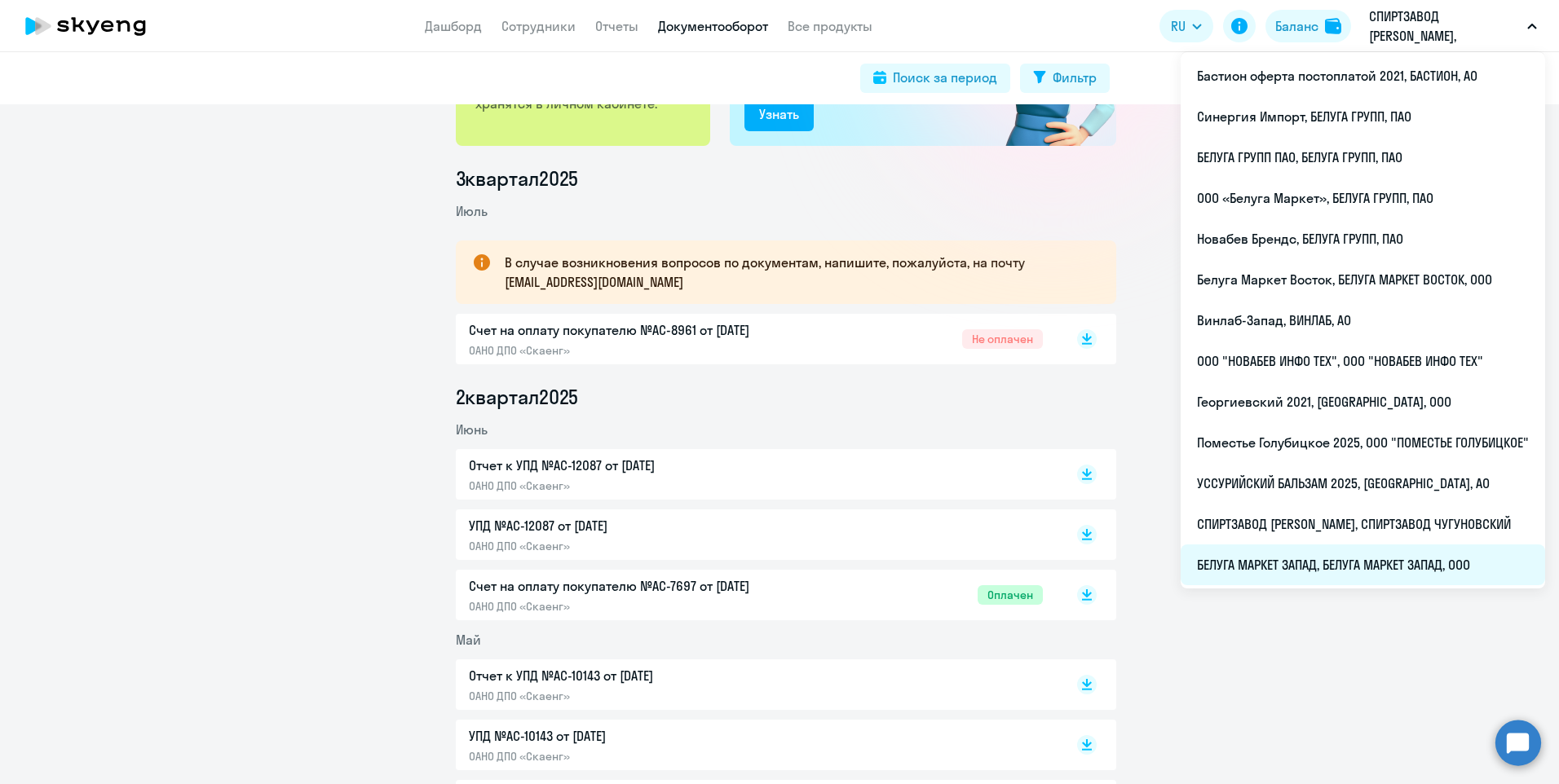
click at [1369, 571] on li "БЕЛУГА МАРКЕТ ЗАПАД, БЕЛУГА МАРКЕТ ЗАПАД, ООО" at bounding box center [1363, 565] width 364 height 41
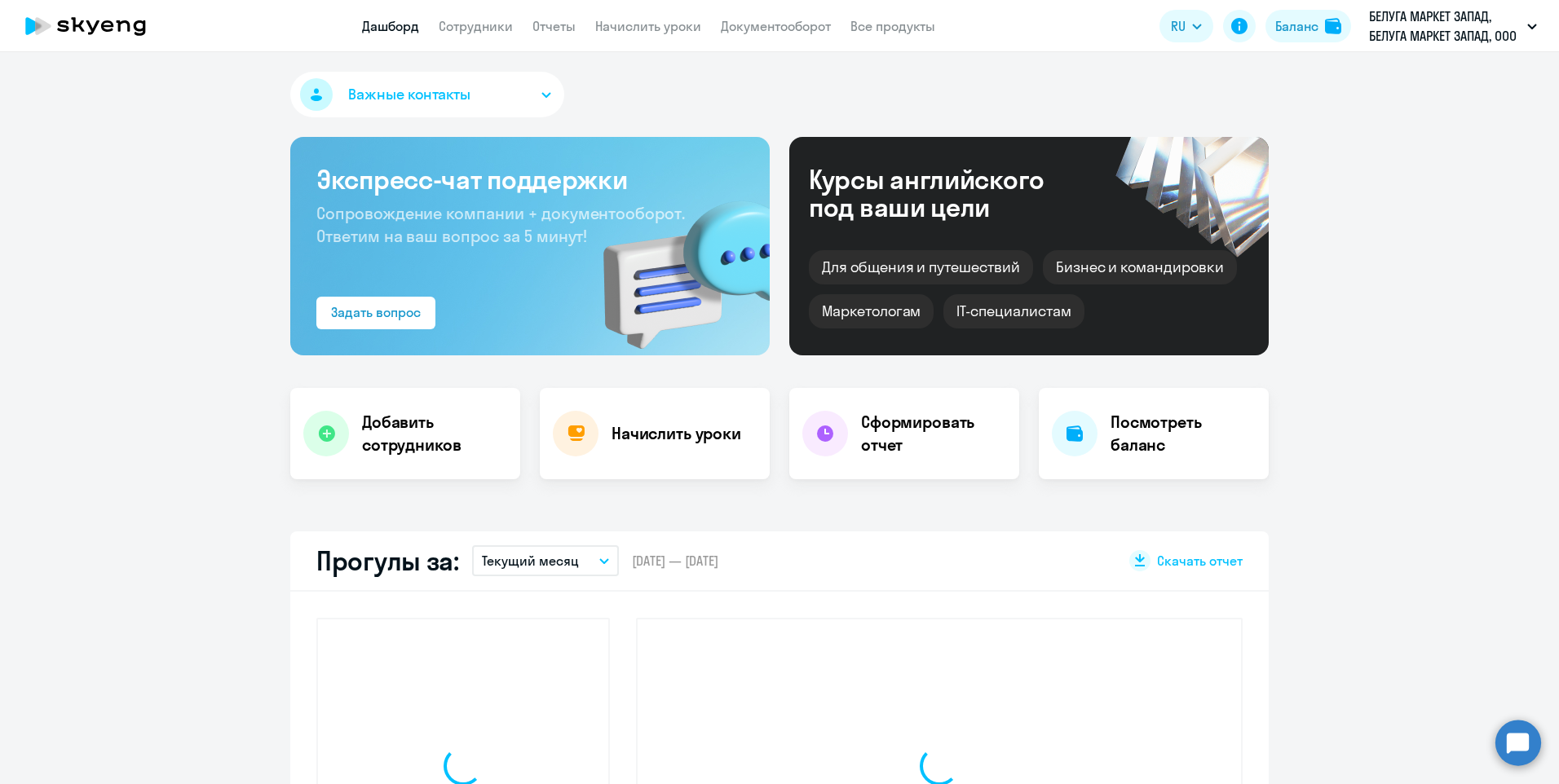
select select "30"
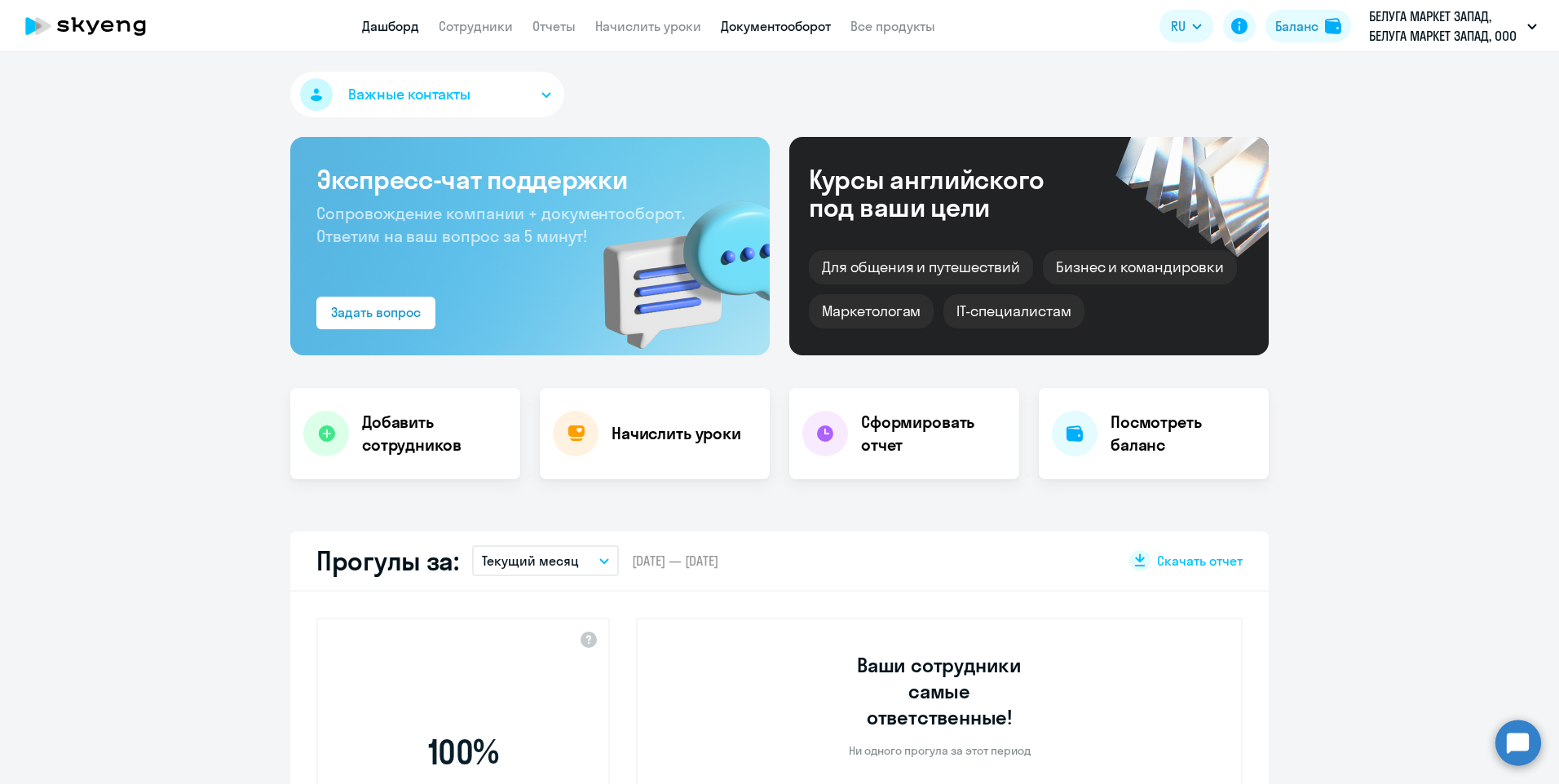
click at [791, 32] on link "Документооборот" at bounding box center [776, 26] width 110 height 16
